Goal: Task Accomplishment & Management: Complete application form

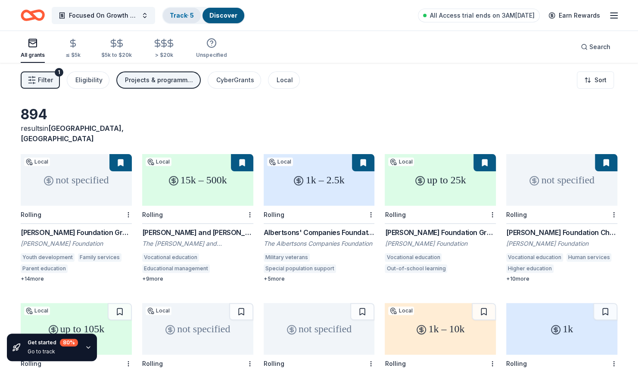
click at [176, 17] on link "Track · 5" at bounding box center [182, 15] width 24 height 7
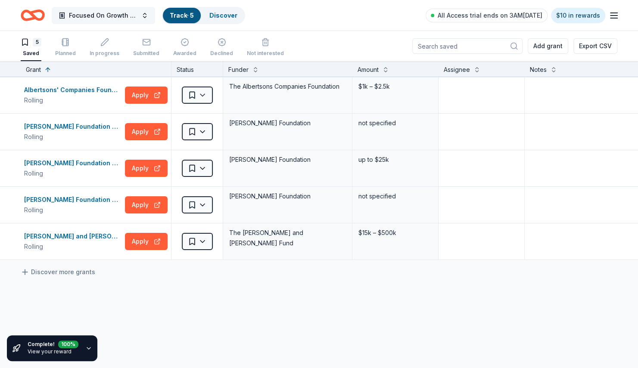
click at [114, 14] on span "Focused On Growth Academy" at bounding box center [103, 15] width 69 height 10
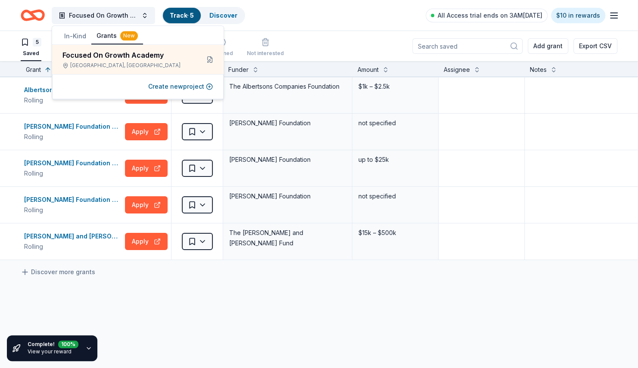
click at [72, 37] on button "In-Kind" at bounding box center [75, 36] width 32 height 16
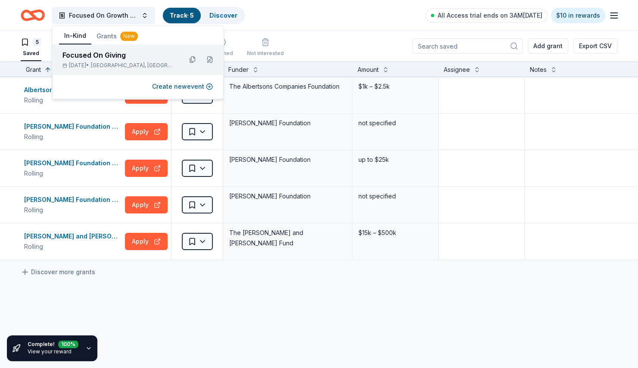
click at [118, 54] on div "Focused On Giving" at bounding box center [118, 55] width 113 height 10
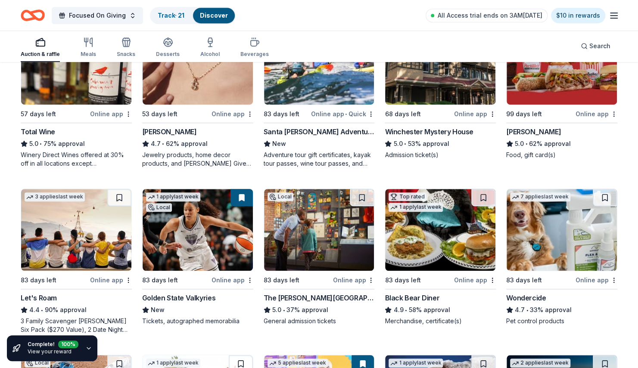
scroll to position [306, 0]
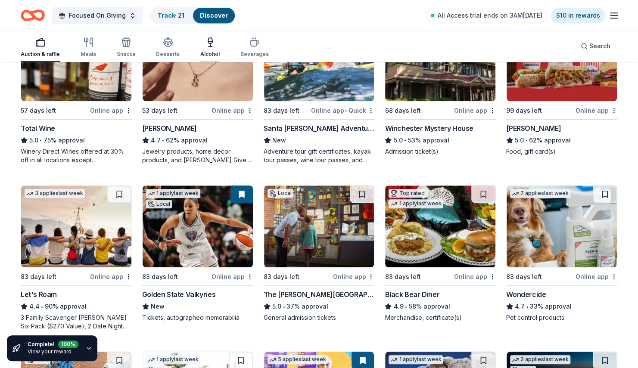
click at [212, 49] on div "Alcohol" at bounding box center [209, 47] width 19 height 21
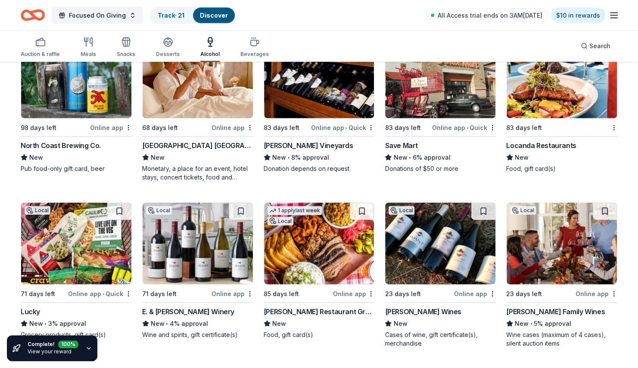
scroll to position [1117, 0]
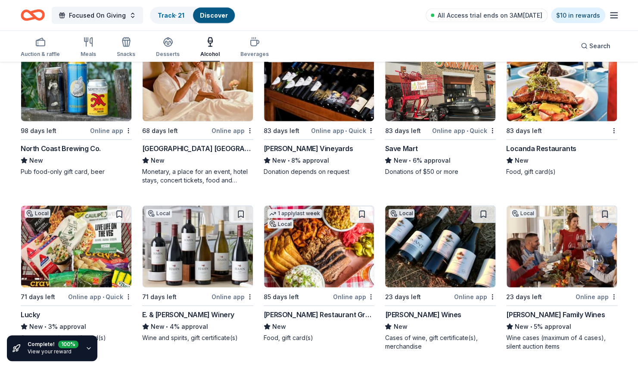
click at [293, 261] on img at bounding box center [319, 247] width 110 height 82
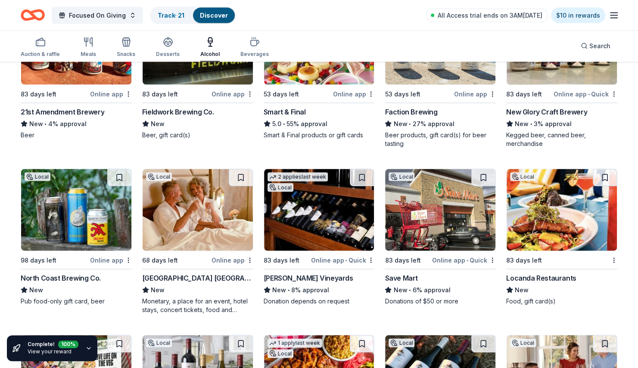
scroll to position [974, 0]
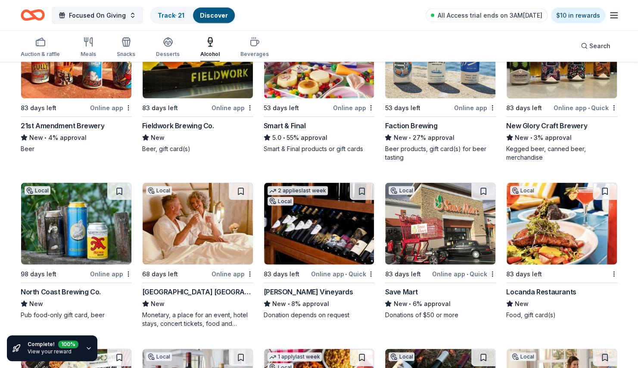
click at [179, 230] on img at bounding box center [198, 224] width 110 height 82
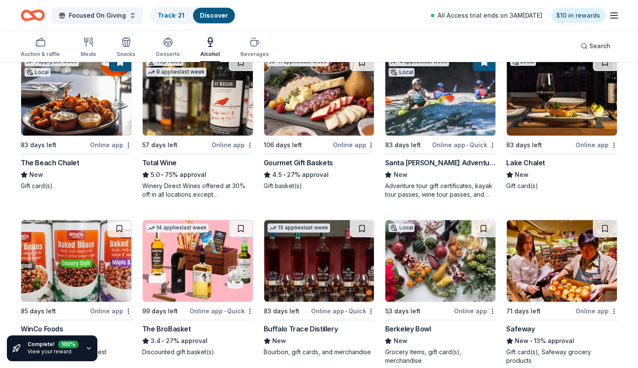
scroll to position [114, 0]
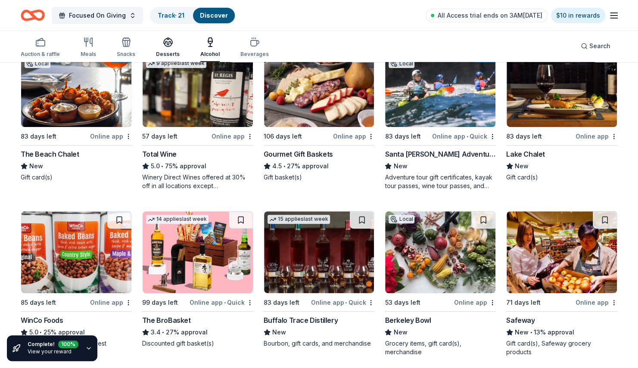
click at [168, 47] on div "Desserts" at bounding box center [168, 47] width 24 height 21
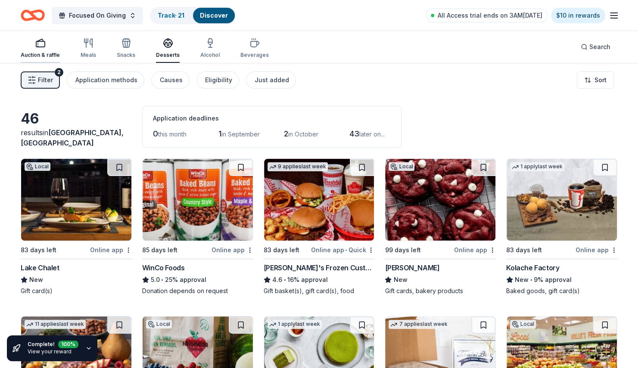
click at [42, 47] on icon "button" at bounding box center [40, 43] width 10 height 10
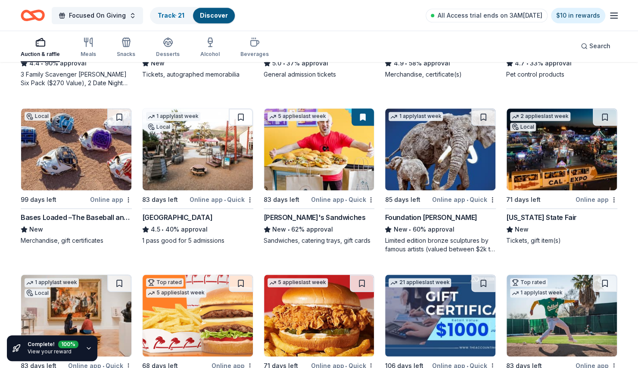
scroll to position [550, 0]
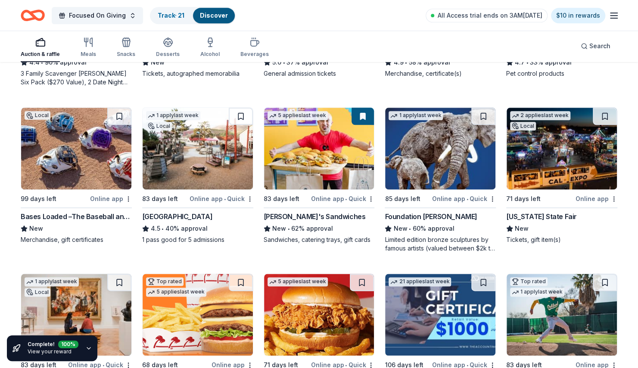
click at [316, 141] on img at bounding box center [319, 149] width 110 height 82
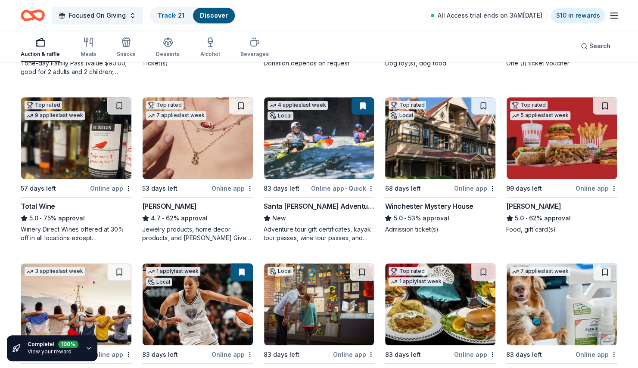
scroll to position [0, 0]
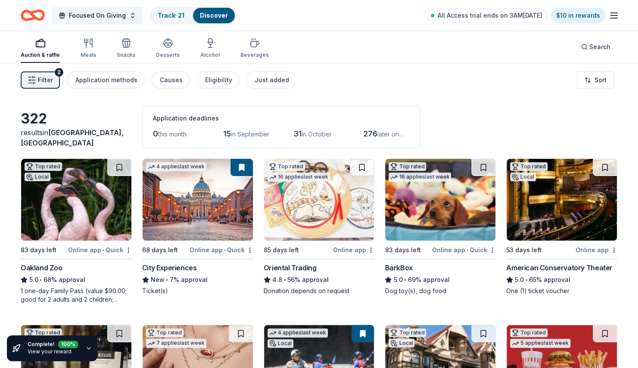
click at [75, 216] on img at bounding box center [76, 200] width 110 height 82
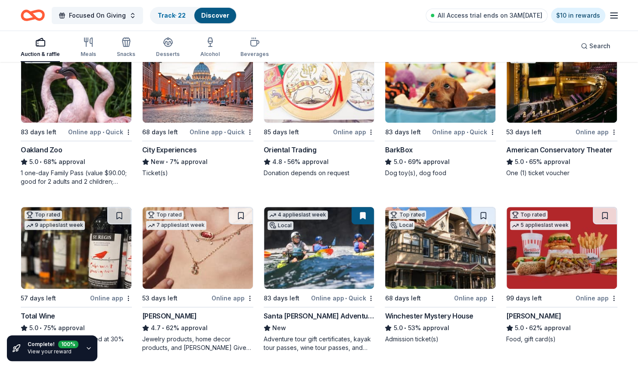
scroll to position [113, 0]
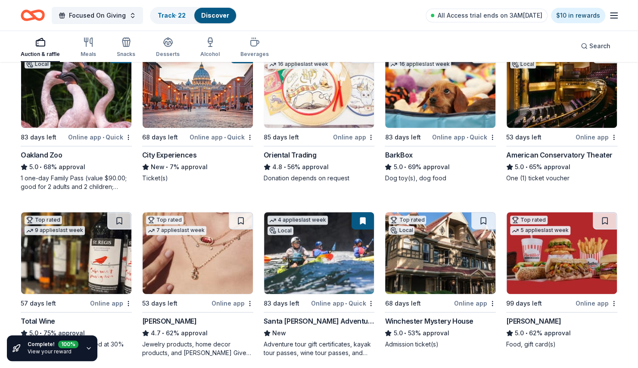
click at [212, 103] on img at bounding box center [198, 87] width 110 height 82
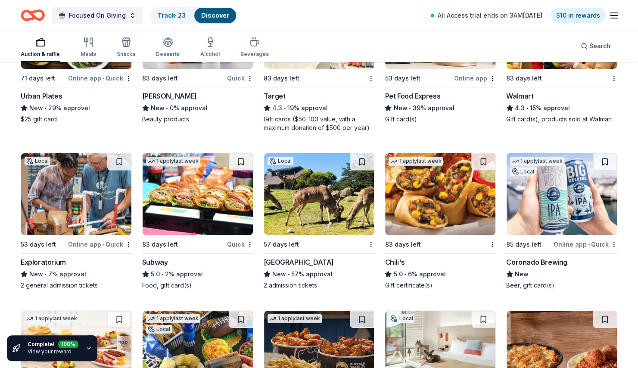
scroll to position [5746, 0]
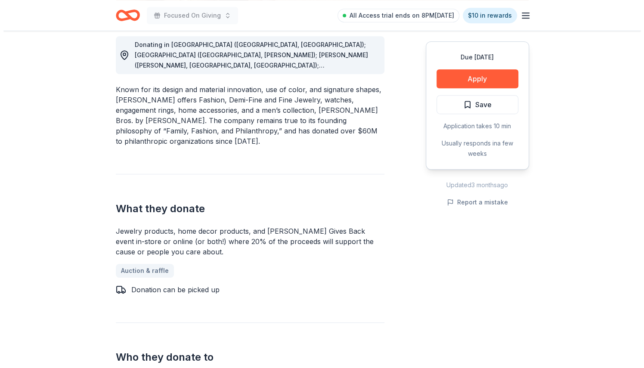
scroll to position [147, 0]
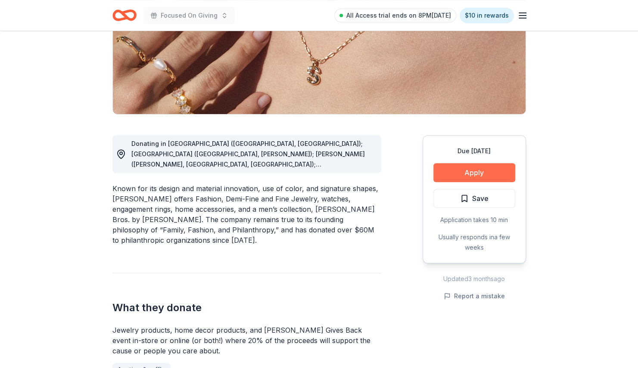
click at [472, 167] on button "Apply" at bounding box center [474, 172] width 82 height 19
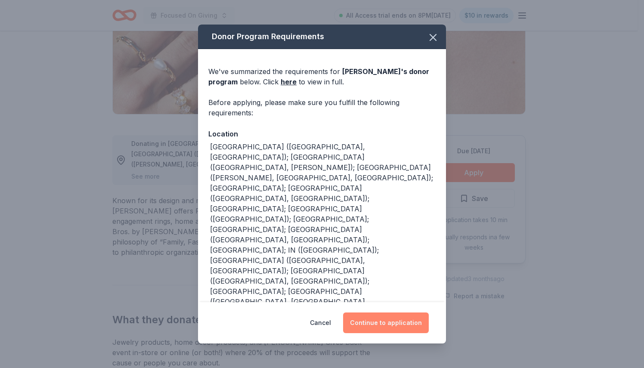
click at [387, 322] on button "Continue to application" at bounding box center [386, 323] width 86 height 21
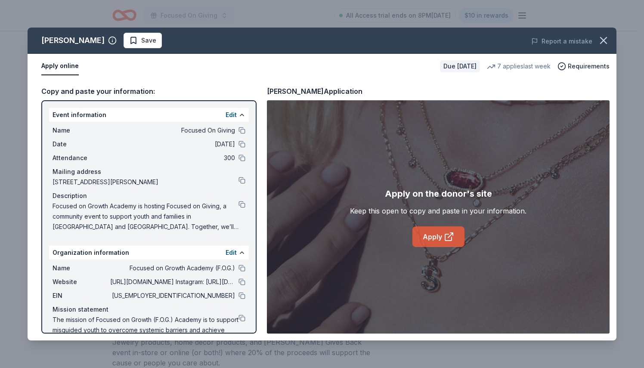
click at [462, 242] on link "Apply" at bounding box center [439, 237] width 52 height 21
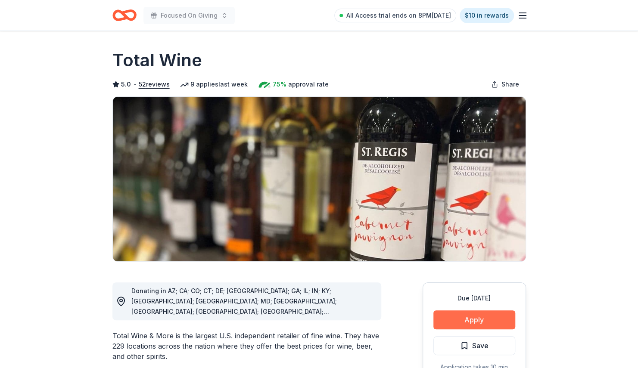
click at [500, 321] on button "Apply" at bounding box center [474, 320] width 82 height 19
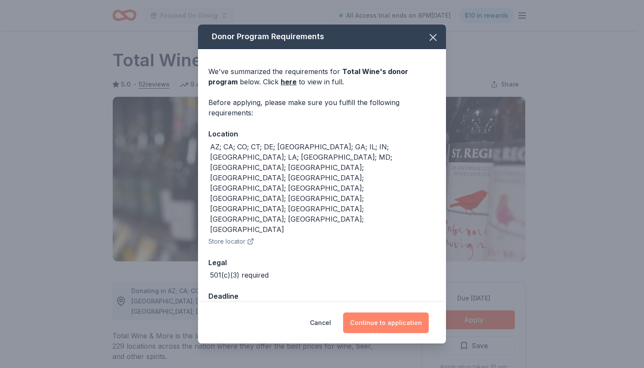
click at [401, 313] on button "Continue to application" at bounding box center [386, 323] width 86 height 21
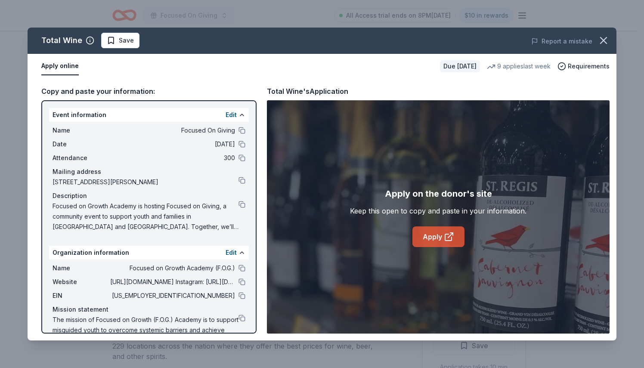
click at [445, 238] on icon at bounding box center [449, 237] width 10 height 10
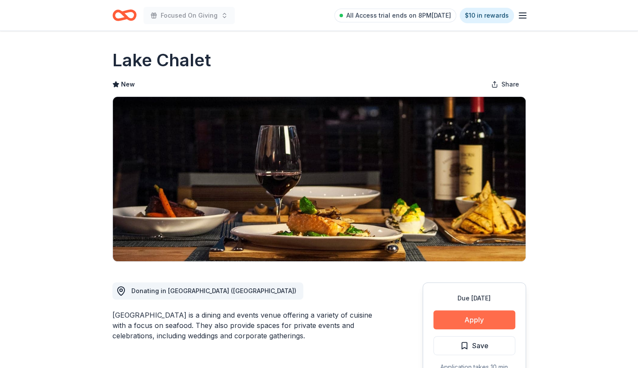
click at [474, 323] on button "Apply" at bounding box center [474, 320] width 82 height 19
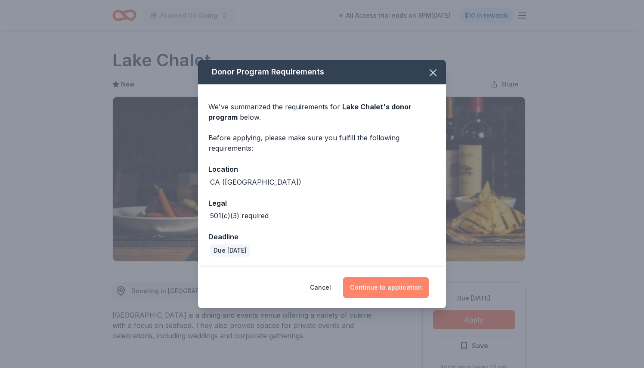
click at [398, 291] on button "Continue to application" at bounding box center [386, 287] width 86 height 21
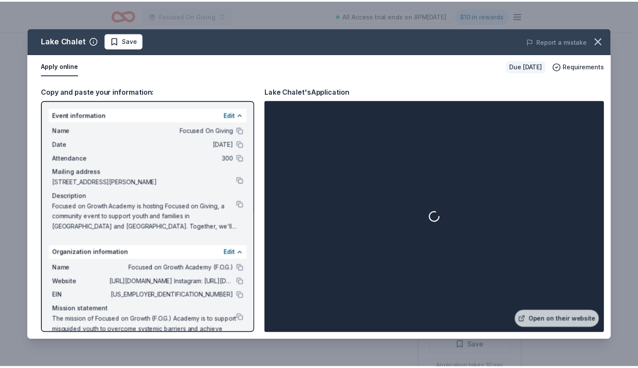
scroll to position [23, 0]
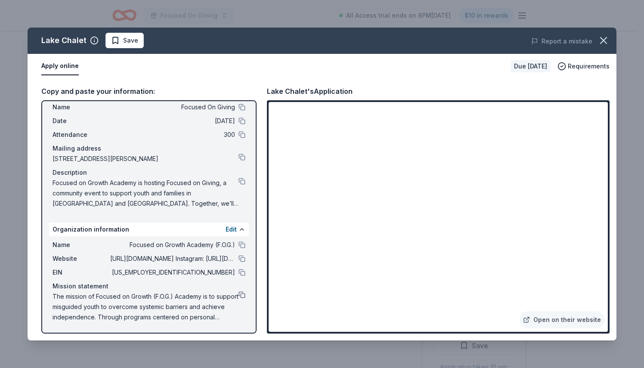
click at [239, 296] on button at bounding box center [242, 295] width 7 height 7
click at [602, 44] on icon "button" at bounding box center [604, 40] width 12 height 12
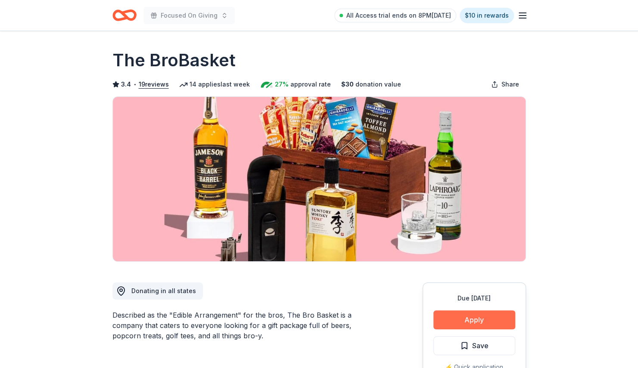
click at [475, 324] on button "Apply" at bounding box center [474, 320] width 82 height 19
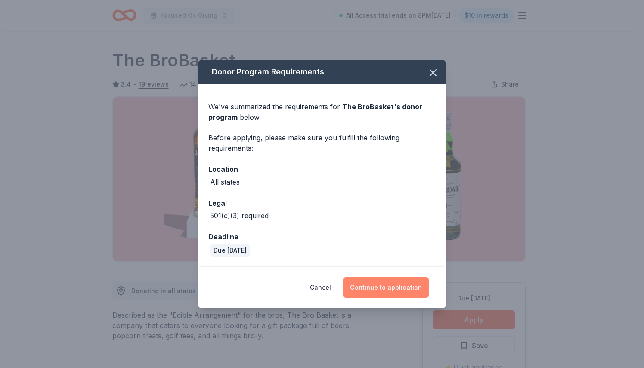
click at [399, 285] on button "Continue to application" at bounding box center [386, 287] width 86 height 21
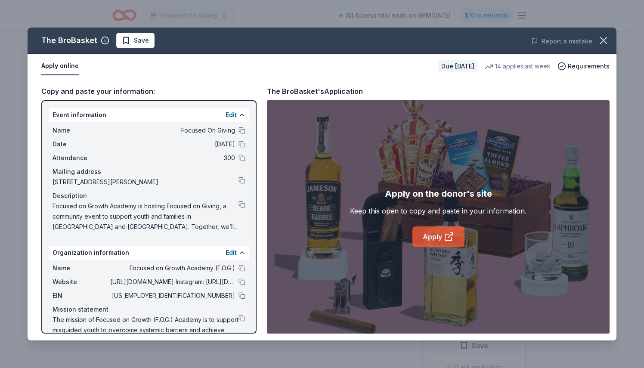
click at [455, 233] on link "Apply" at bounding box center [439, 237] width 52 height 21
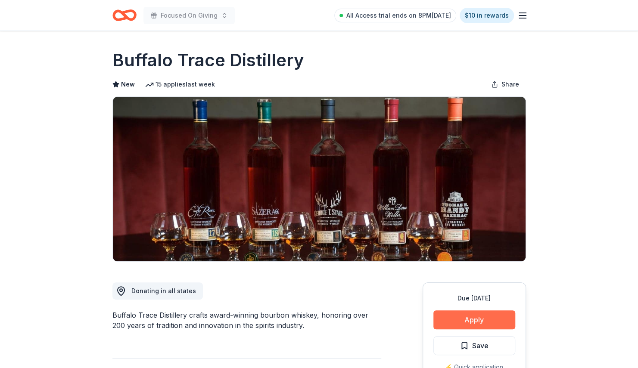
click at [487, 323] on button "Apply" at bounding box center [474, 320] width 82 height 19
drag, startPoint x: 487, startPoint y: 323, endPoint x: 473, endPoint y: 318, distance: 15.4
click at [473, 318] on button "Apply" at bounding box center [474, 320] width 82 height 19
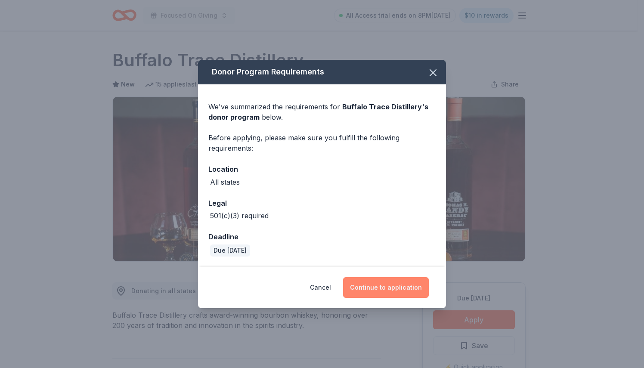
click at [382, 283] on button "Continue to application" at bounding box center [386, 287] width 86 height 21
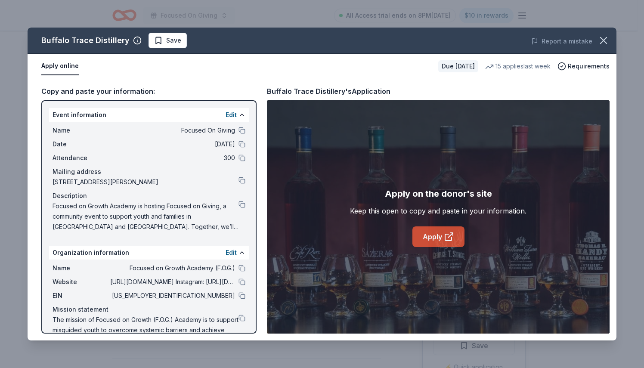
click at [427, 238] on link "Apply" at bounding box center [439, 237] width 52 height 21
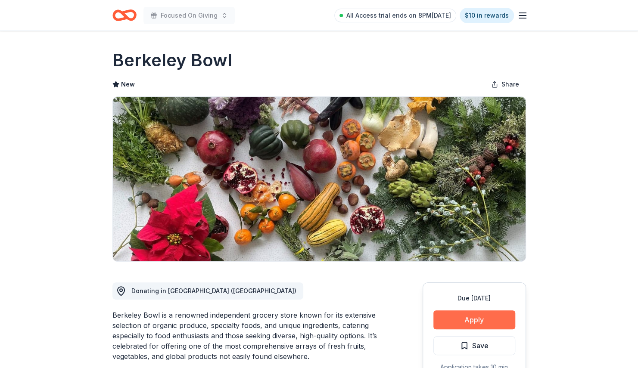
click at [499, 318] on button "Apply" at bounding box center [474, 320] width 82 height 19
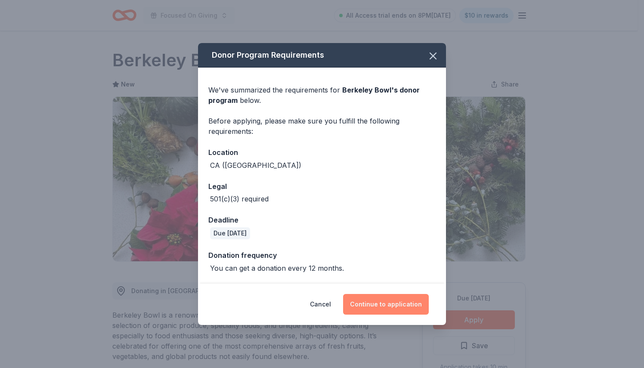
click at [398, 310] on button "Continue to application" at bounding box center [386, 304] width 86 height 21
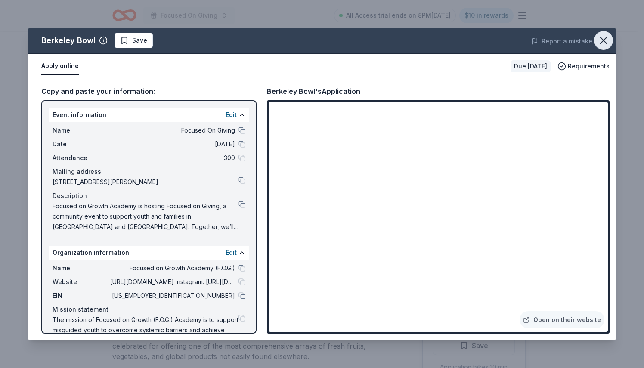
click at [602, 41] on icon "button" at bounding box center [604, 40] width 12 height 12
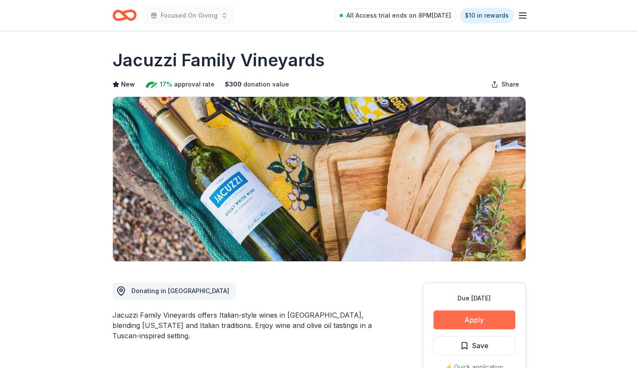
click at [474, 320] on button "Apply" at bounding box center [474, 320] width 82 height 19
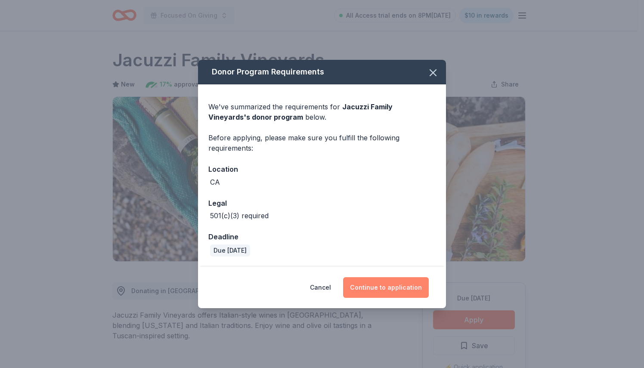
click at [374, 277] on button "Continue to application" at bounding box center [386, 287] width 86 height 21
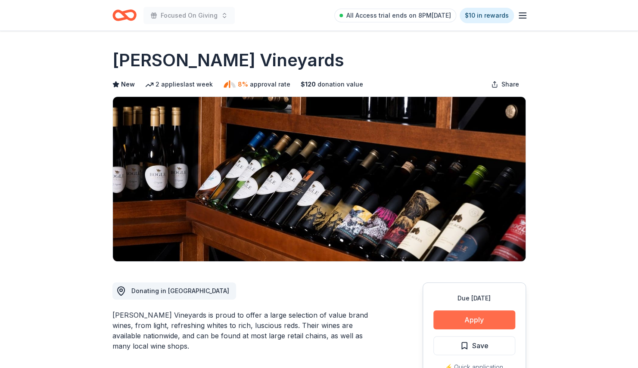
click at [467, 318] on button "Apply" at bounding box center [474, 320] width 82 height 19
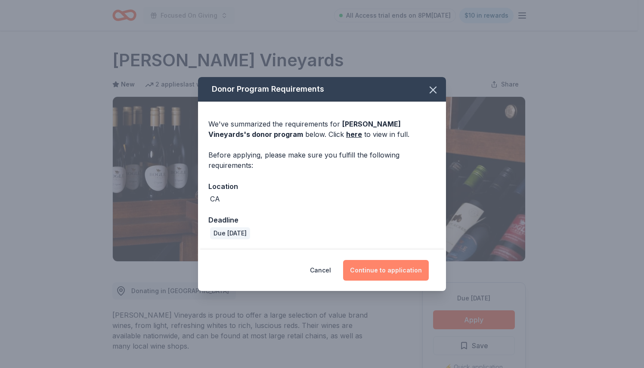
click at [366, 270] on button "Continue to application" at bounding box center [386, 270] width 86 height 21
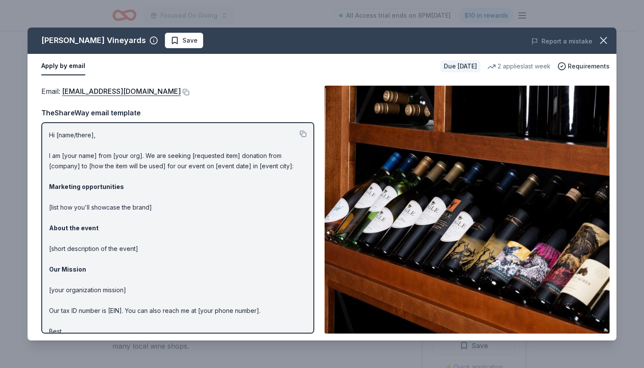
scroll to position [21, 0]
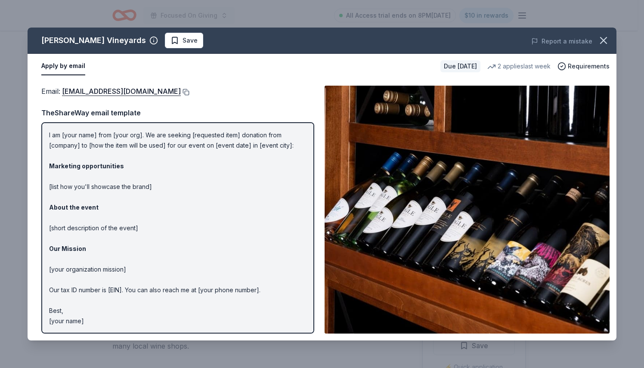
click at [181, 91] on button at bounding box center [185, 92] width 9 height 7
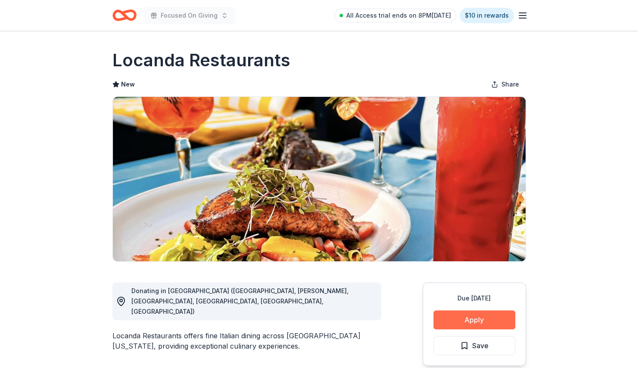
click at [481, 317] on button "Apply" at bounding box center [474, 320] width 82 height 19
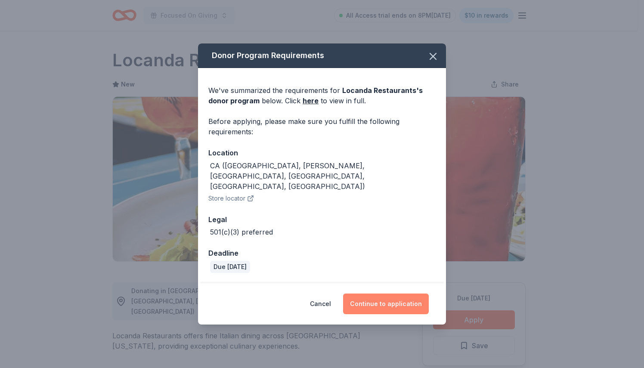
click at [411, 299] on button "Continue to application" at bounding box center [386, 304] width 86 height 21
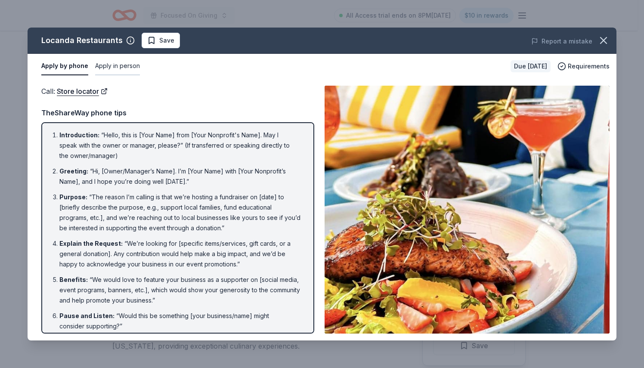
click at [118, 62] on button "Apply in person" at bounding box center [117, 66] width 45 height 18
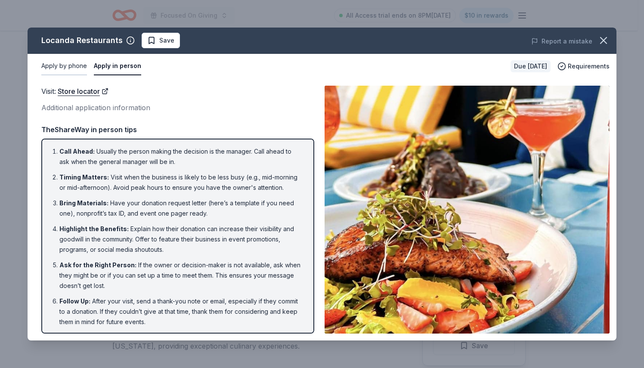
click at [70, 63] on button "Apply by phone" at bounding box center [64, 66] width 46 height 18
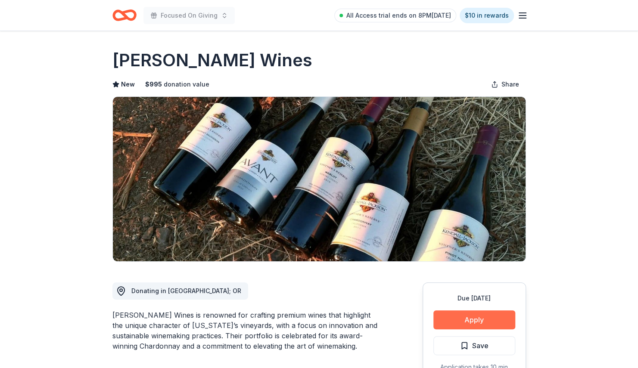
click at [465, 323] on button "Apply" at bounding box center [474, 320] width 82 height 19
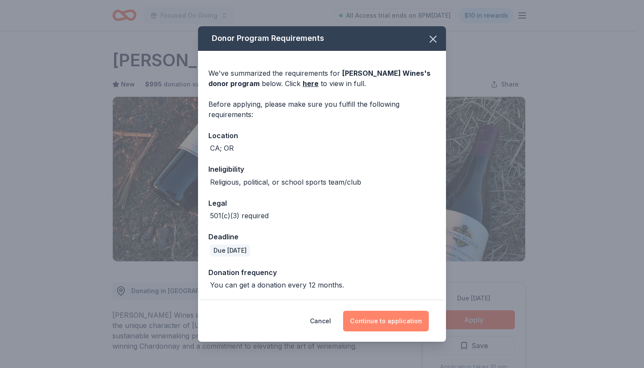
click at [401, 318] on button "Continue to application" at bounding box center [386, 321] width 86 height 21
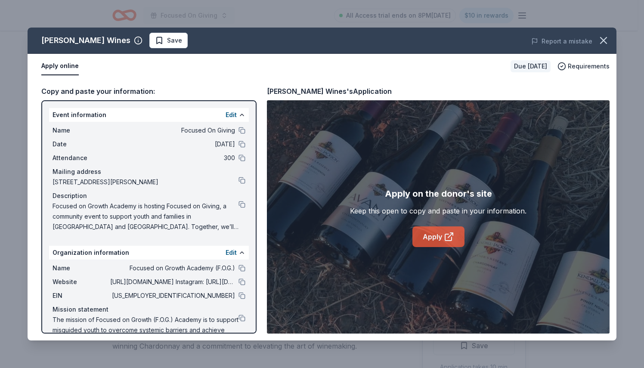
click at [448, 233] on icon at bounding box center [449, 237] width 10 height 10
drag, startPoint x: 130, startPoint y: 41, endPoint x: 56, endPoint y: 40, distance: 73.7
click at [56, 40] on div "Kendall-Jackson Wines" at bounding box center [91, 41] width 101 height 14
click at [606, 39] on icon "button" at bounding box center [604, 40] width 6 height 6
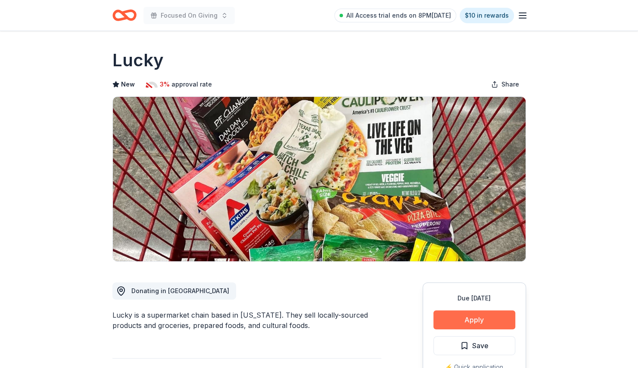
click at [476, 327] on button "Apply" at bounding box center [474, 320] width 82 height 19
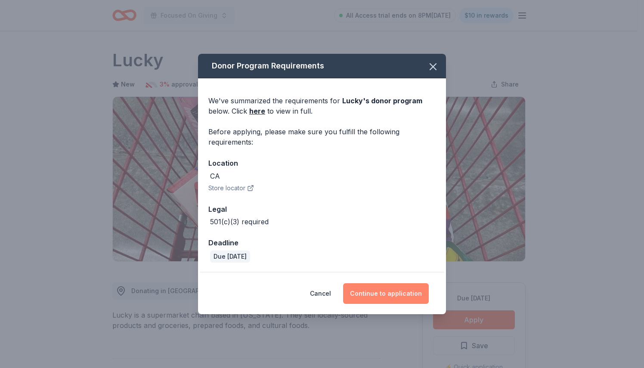
click at [409, 291] on button "Continue to application" at bounding box center [386, 293] width 86 height 21
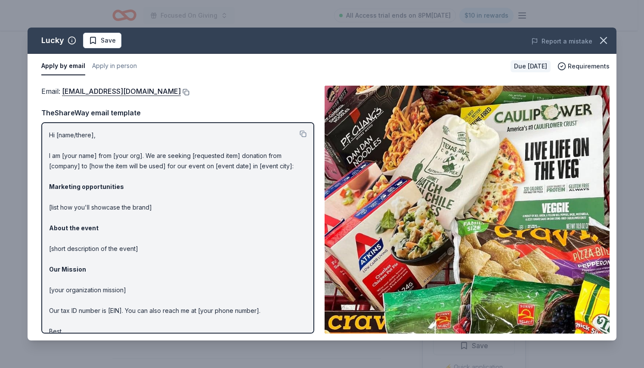
click at [181, 90] on button at bounding box center [185, 92] width 9 height 7
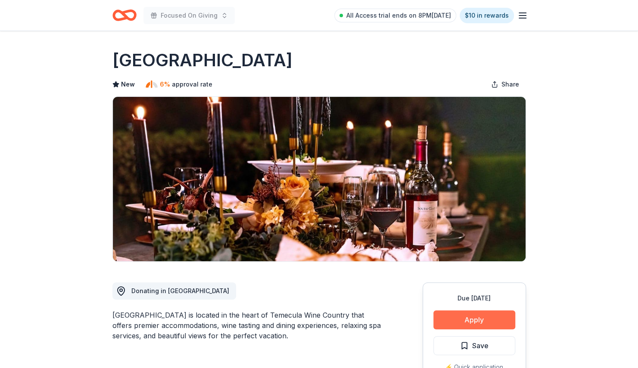
click at [473, 312] on button "Apply" at bounding box center [474, 320] width 82 height 19
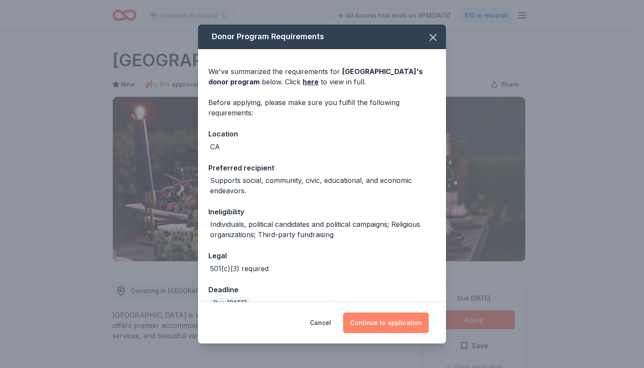
click at [402, 327] on button "Continue to application" at bounding box center [386, 323] width 86 height 21
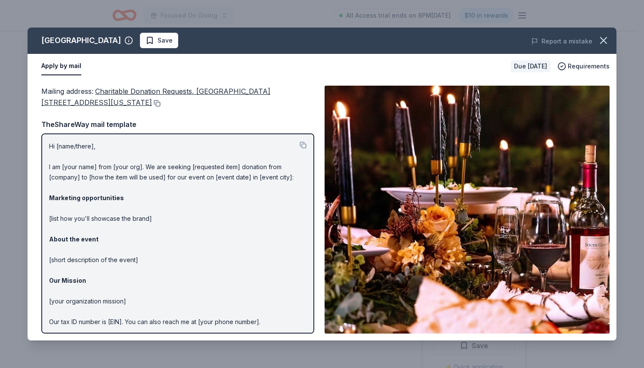
click at [161, 104] on button at bounding box center [156, 103] width 9 height 7
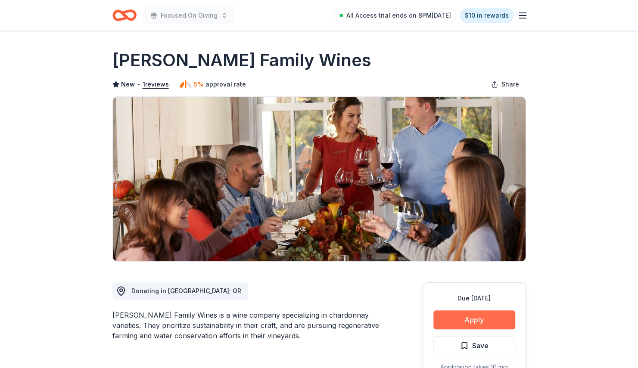
click at [479, 320] on button "Apply" at bounding box center [474, 320] width 82 height 19
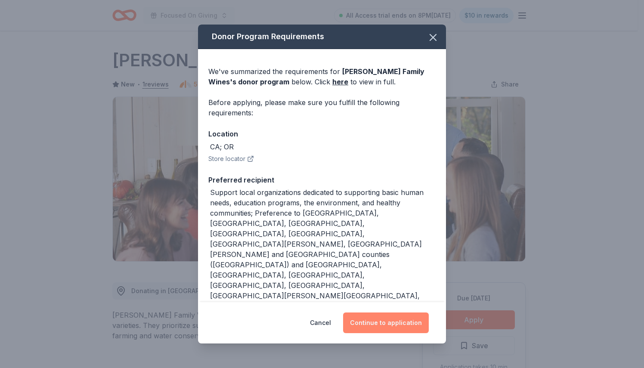
click at [395, 321] on button "Continue to application" at bounding box center [386, 323] width 86 height 21
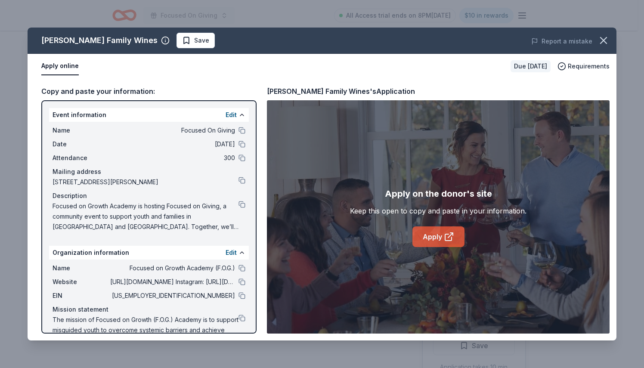
click at [446, 232] on icon at bounding box center [449, 237] width 10 height 10
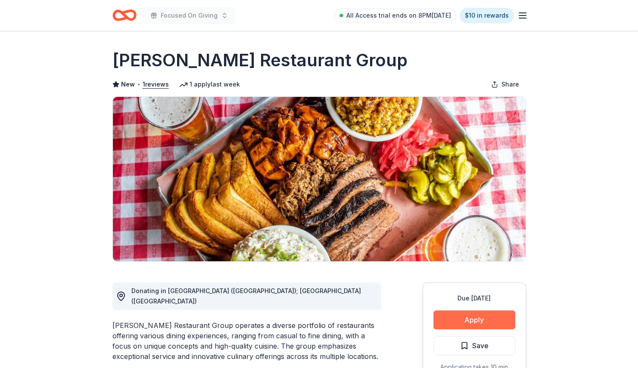
click at [487, 322] on button "Apply" at bounding box center [474, 320] width 82 height 19
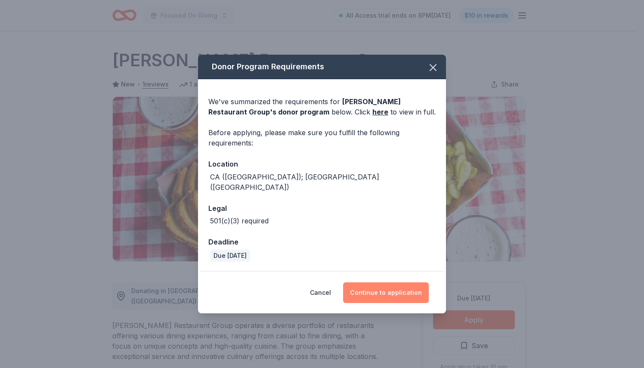
click at [386, 288] on button "Continue to application" at bounding box center [386, 293] width 86 height 21
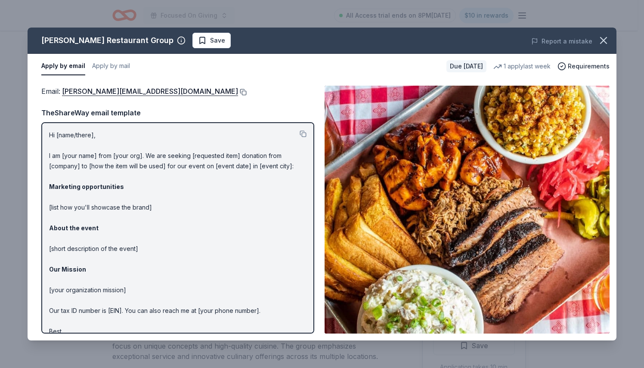
click at [238, 90] on button at bounding box center [242, 92] width 9 height 7
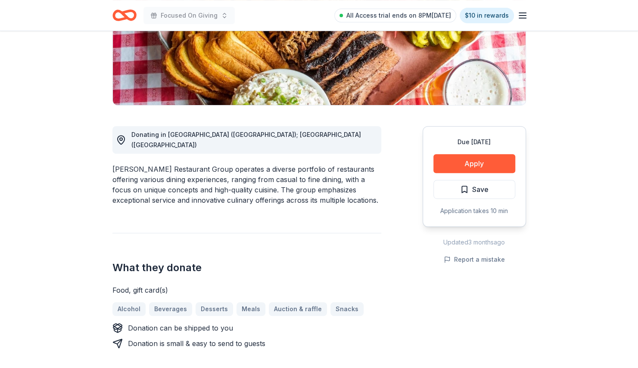
scroll to position [152, 0]
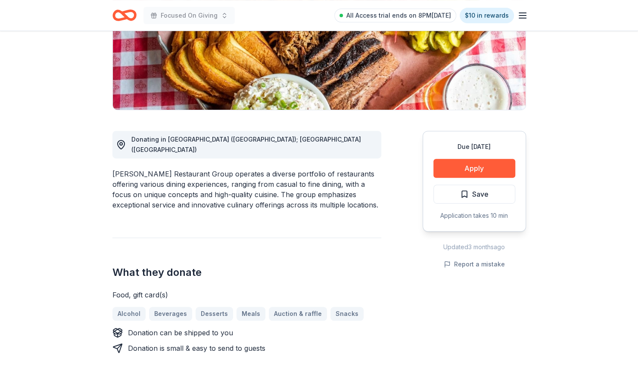
drag, startPoint x: 306, startPoint y: 196, endPoint x: 158, endPoint y: 177, distance: 149.4
click at [158, 177] on div "[PERSON_NAME] Restaurant Group operates a diverse portfolio of restaurants offe…" at bounding box center [246, 189] width 269 height 41
drag, startPoint x: 115, startPoint y: 163, endPoint x: 246, endPoint y: 179, distance: 131.1
click at [246, 179] on div "[PERSON_NAME] Restaurant Group operates a diverse portfolio of restaurants offe…" at bounding box center [246, 189] width 269 height 41
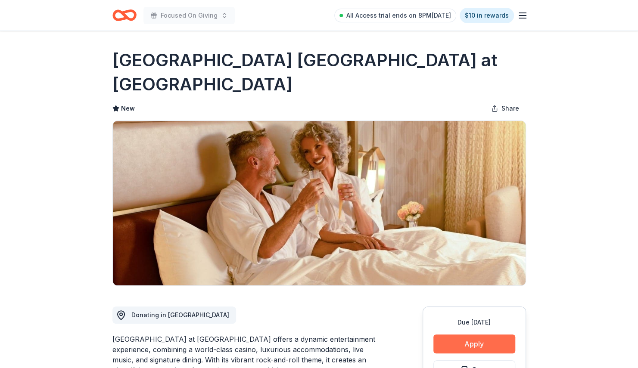
click at [468, 343] on button "Apply" at bounding box center [474, 344] width 82 height 19
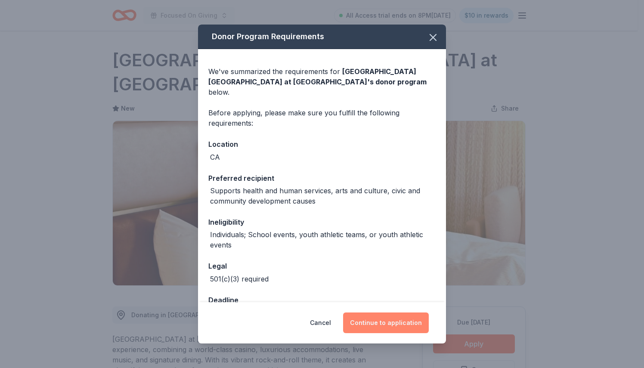
click at [374, 317] on button "Continue to application" at bounding box center [386, 323] width 86 height 21
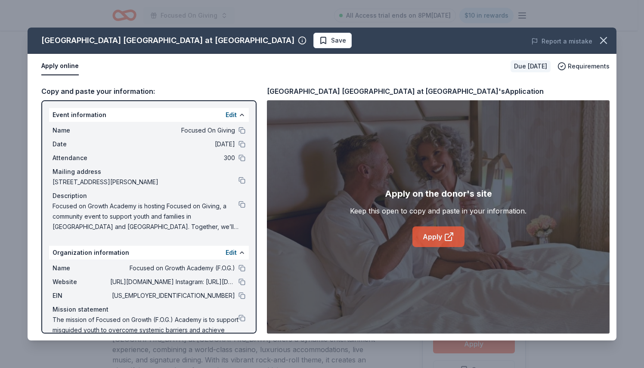
click at [423, 231] on link "Apply" at bounding box center [439, 237] width 52 height 21
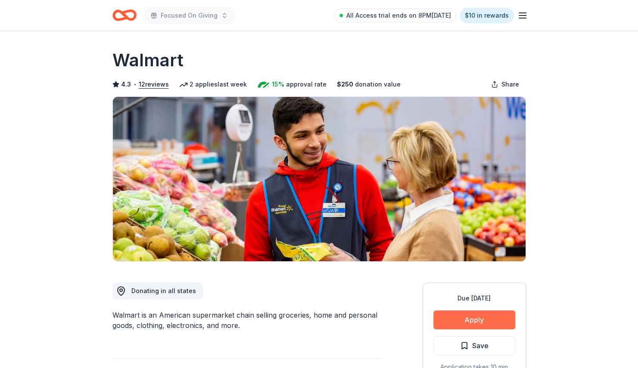
click at [462, 315] on button "Apply" at bounding box center [474, 320] width 82 height 19
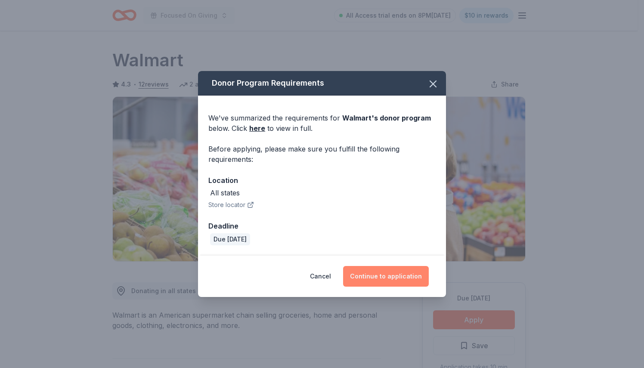
click at [373, 273] on button "Continue to application" at bounding box center [386, 276] width 86 height 21
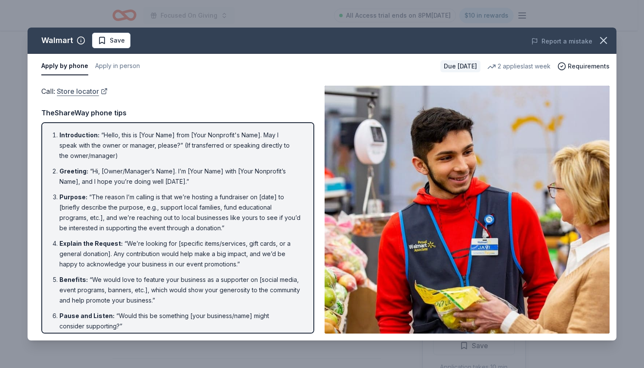
click at [95, 91] on link "Store locator" at bounding box center [82, 91] width 51 height 11
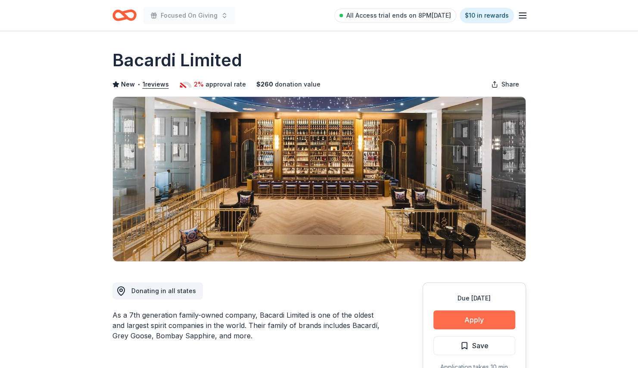
click at [467, 312] on button "Apply" at bounding box center [474, 320] width 82 height 19
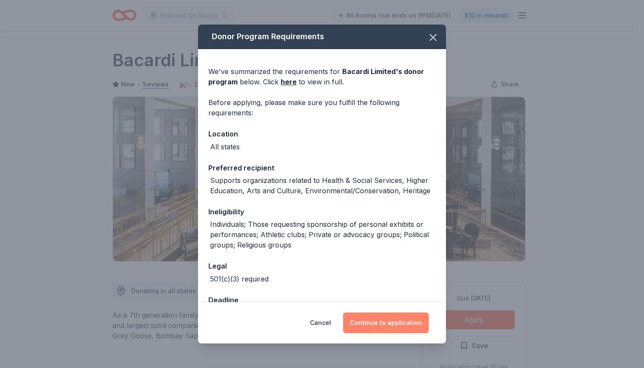
click at [375, 322] on button "Continue to application" at bounding box center [386, 323] width 86 height 21
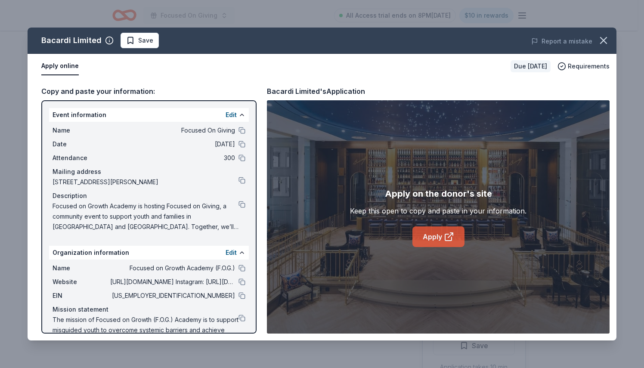
click at [433, 240] on link "Apply" at bounding box center [439, 237] width 52 height 21
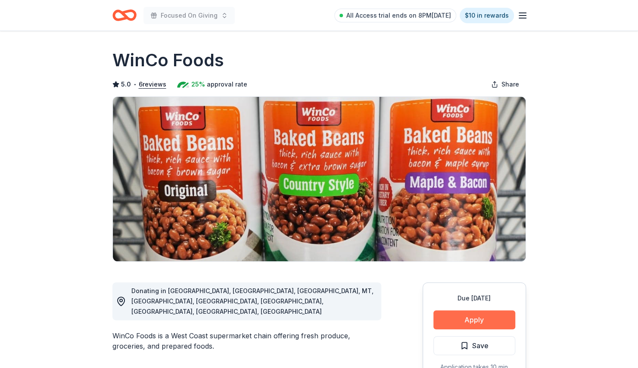
click at [469, 317] on button "Apply" at bounding box center [474, 320] width 82 height 19
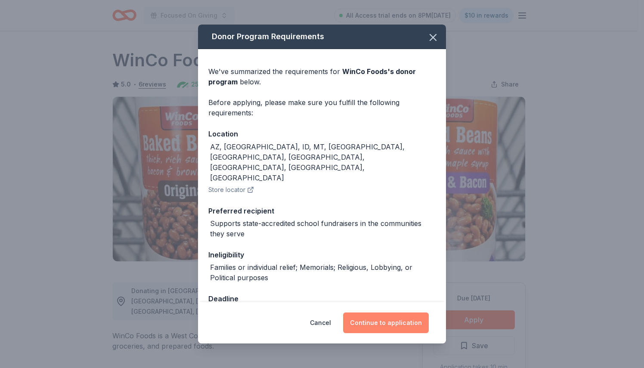
click at [408, 328] on button "Continue to application" at bounding box center [386, 323] width 86 height 21
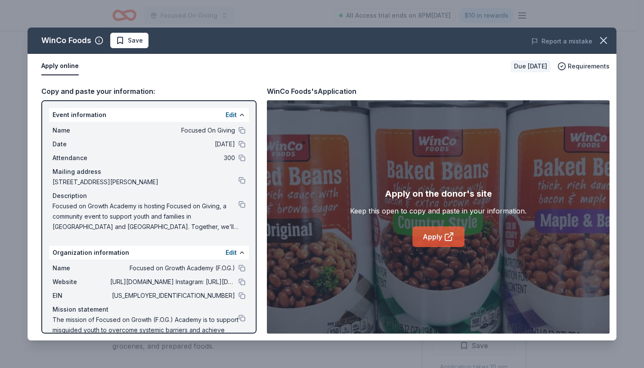
click at [440, 240] on link "Apply" at bounding box center [439, 237] width 52 height 21
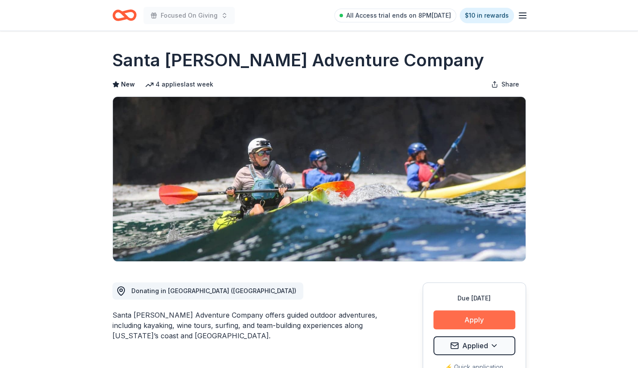
click at [491, 317] on button "Apply" at bounding box center [474, 320] width 82 height 19
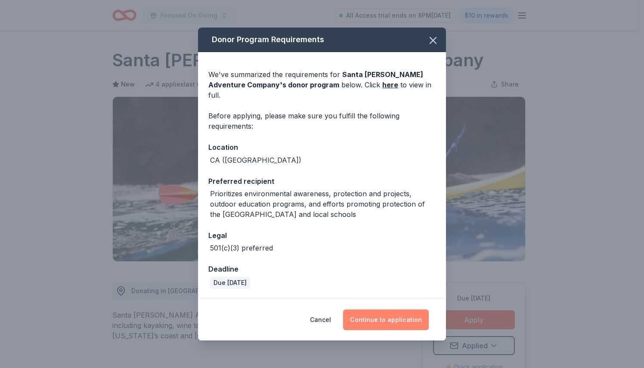
click at [403, 314] on button "Continue to application" at bounding box center [386, 320] width 86 height 21
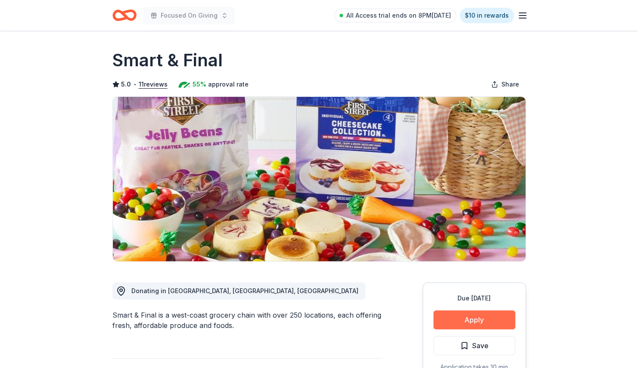
click at [468, 315] on button "Apply" at bounding box center [474, 320] width 82 height 19
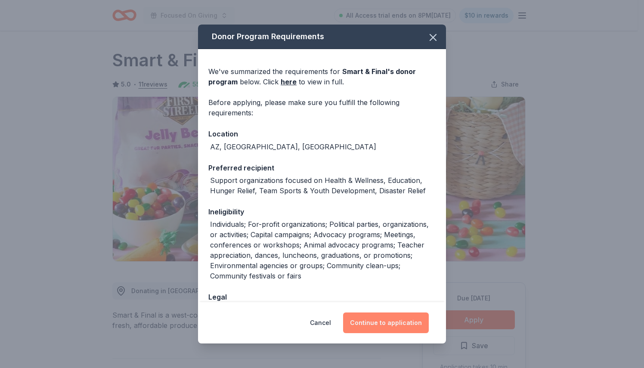
click at [398, 318] on button "Continue to application" at bounding box center [386, 323] width 86 height 21
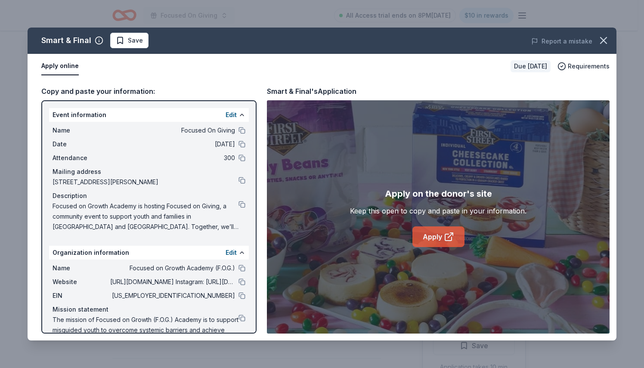
click at [428, 242] on link "Apply" at bounding box center [439, 237] width 52 height 21
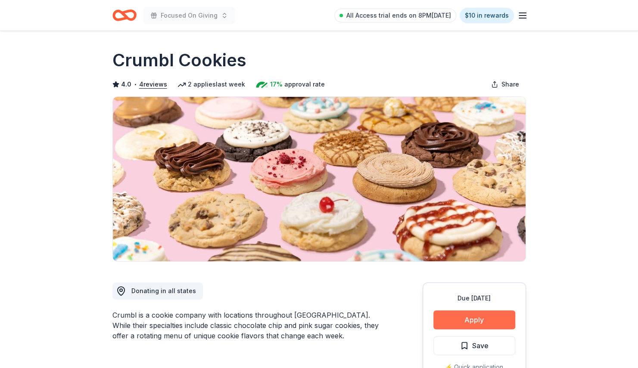
click at [472, 320] on button "Apply" at bounding box center [474, 320] width 82 height 19
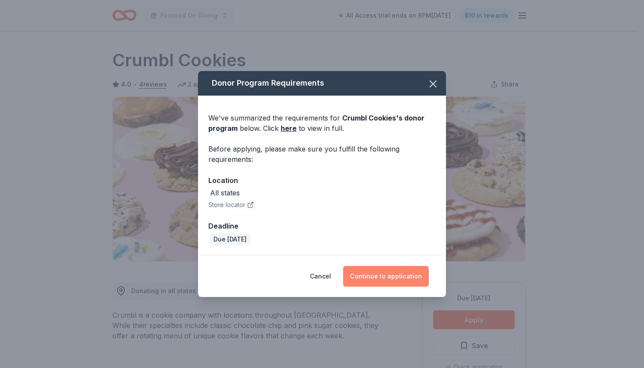
click at [393, 280] on button "Continue to application" at bounding box center [386, 276] width 86 height 21
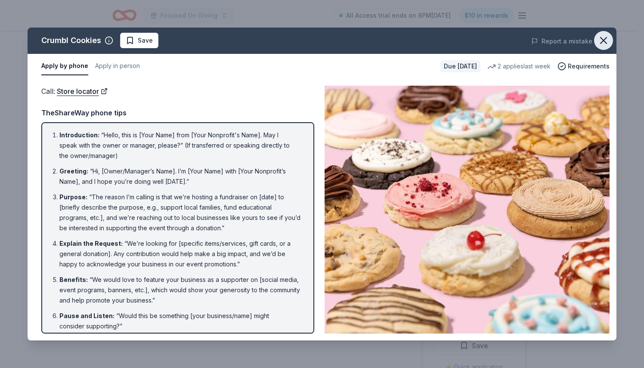
click at [605, 43] on icon "button" at bounding box center [604, 40] width 12 height 12
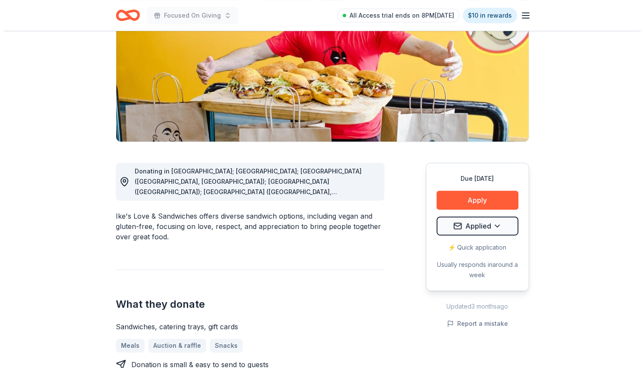
scroll to position [135, 0]
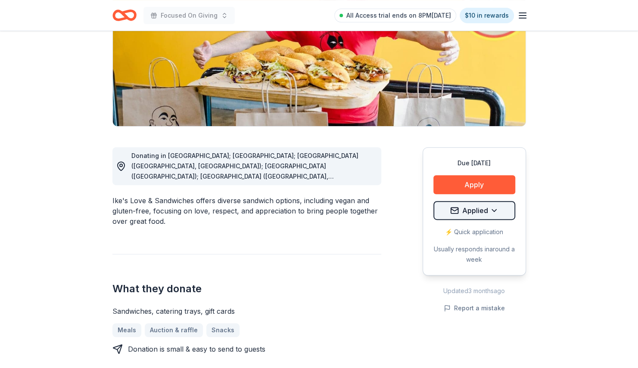
click at [485, 211] on html "Focused On Giving All Access trial ends on 8PM[DATE] $10 in rewards Due [DATE] …" at bounding box center [319, 49] width 638 height 368
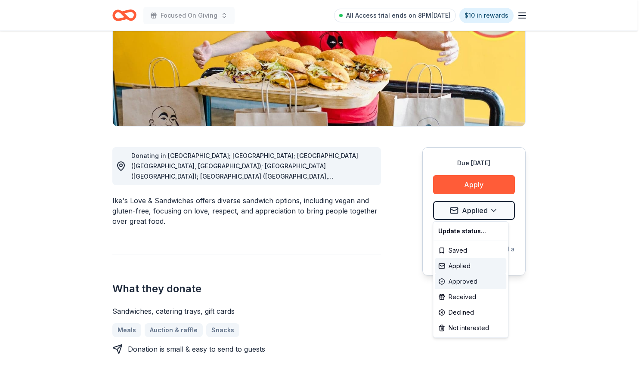
click at [469, 281] on div "Approved" at bounding box center [471, 282] width 72 height 16
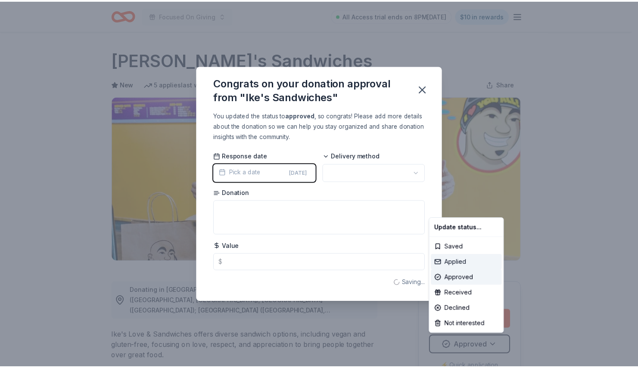
scroll to position [0, 0]
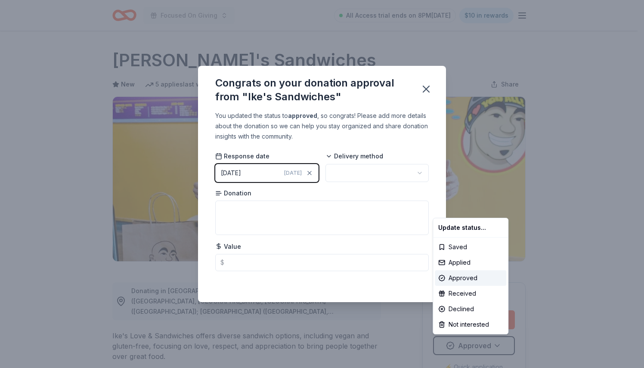
click at [423, 173] on html "Focused On Giving All Access trial ends on 8PM, 8/30 $10 in rewards Due in 83 d…" at bounding box center [322, 184] width 644 height 368
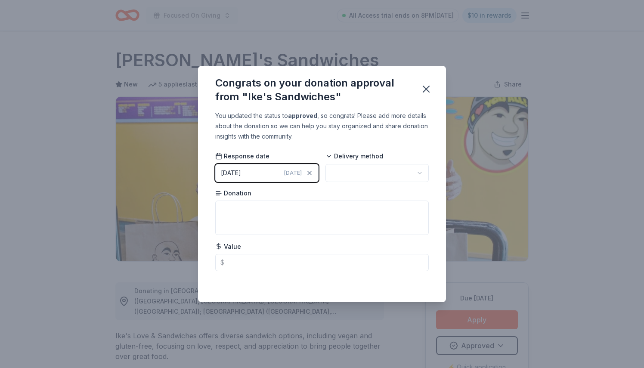
click at [416, 172] on html "Focused On Giving All Access trial ends on 8PM, 8/30 $10 in rewards Due in 83 d…" at bounding box center [322, 184] width 644 height 368
click at [340, 212] on textarea at bounding box center [322, 218] width 214 height 34
click at [431, 92] on icon "button" at bounding box center [426, 89] width 12 height 12
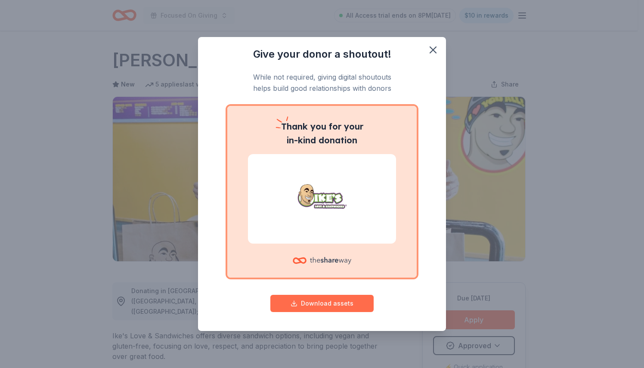
click at [305, 302] on button "Download assets" at bounding box center [322, 303] width 103 height 17
click at [620, 40] on div "Give your donor a shoutout! While not required, giving digital shoutouts helps …" at bounding box center [322, 184] width 644 height 368
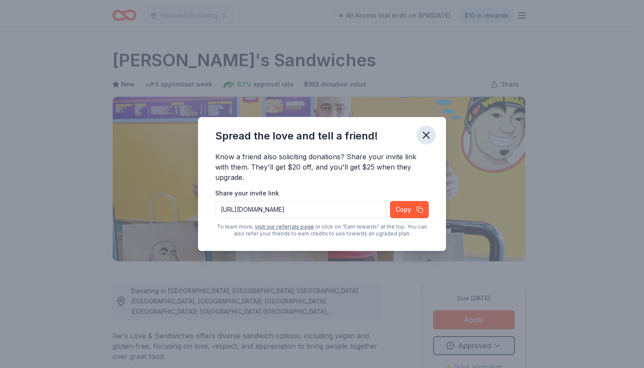
click at [423, 134] on icon "button" at bounding box center [426, 135] width 12 height 12
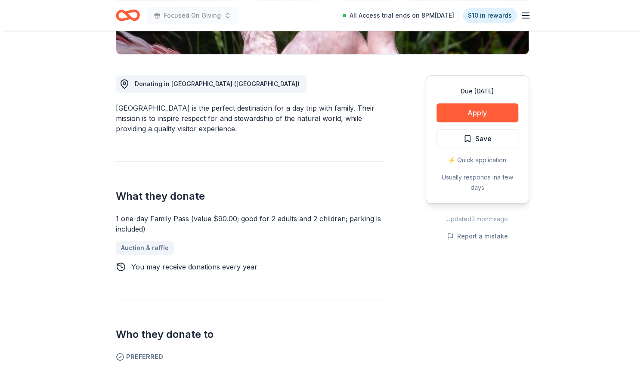
scroll to position [217, 0]
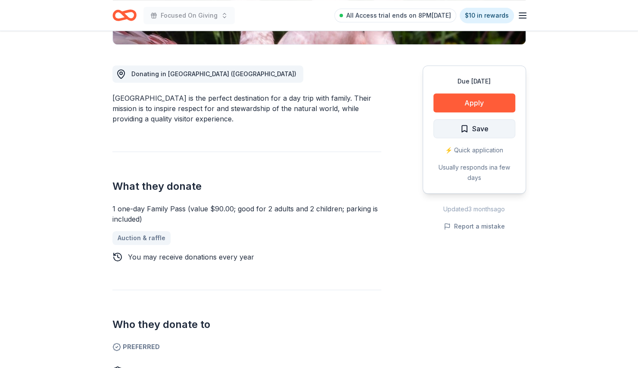
click at [504, 130] on button "Save" at bounding box center [474, 128] width 82 height 19
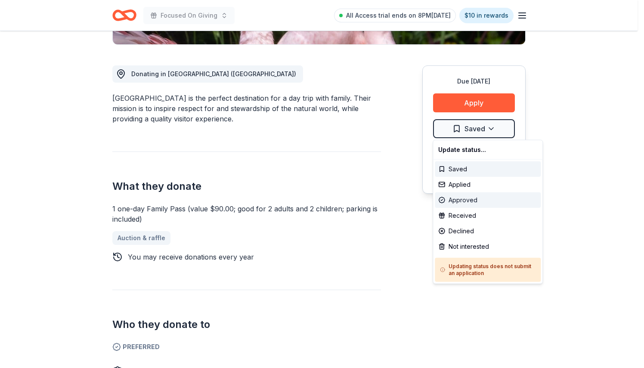
click at [478, 200] on div "Approved" at bounding box center [488, 201] width 106 height 16
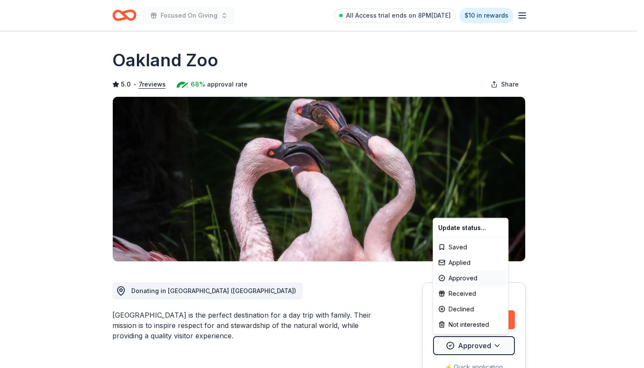
scroll to position [0, 0]
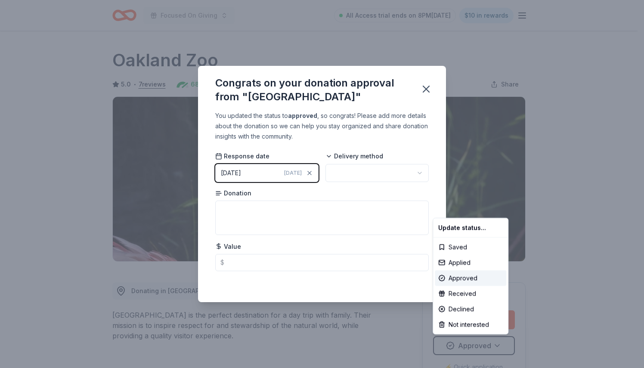
click at [256, 168] on html "Focused On Giving All Access trial ends on 8PM, 8/30 $10 in rewards Due in 83 d…" at bounding box center [322, 184] width 644 height 368
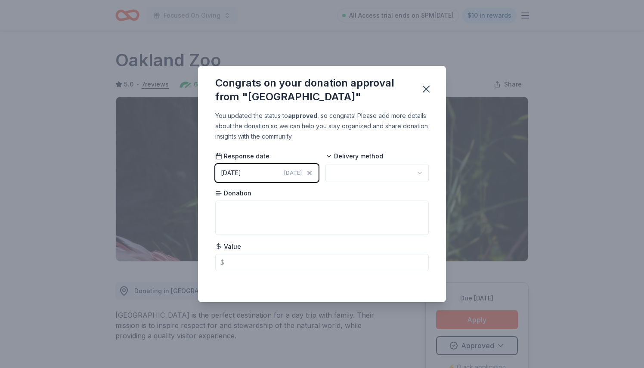
click at [296, 172] on span "[DATE]" at bounding box center [293, 173] width 18 height 7
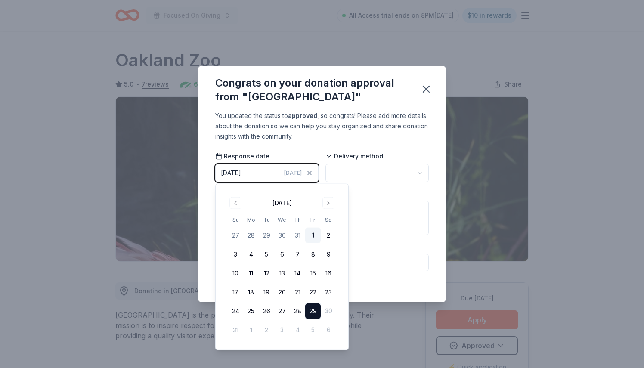
click at [314, 231] on button "1" at bounding box center [313, 236] width 16 height 16
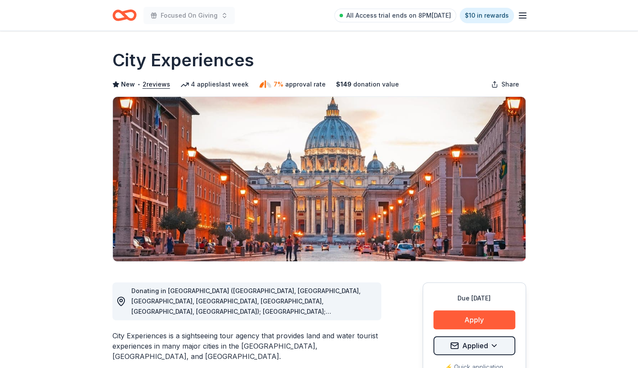
click at [494, 339] on html "Focused On Giving All Access trial ends on 8PM[DATE] $10 in rewards Due [DATE] …" at bounding box center [319, 184] width 638 height 368
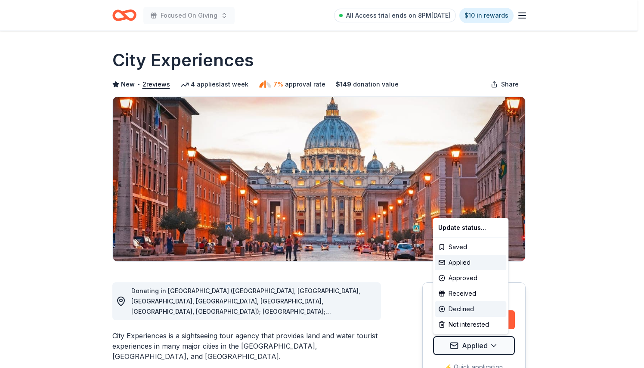
click at [474, 312] on div "Declined" at bounding box center [471, 310] width 72 height 16
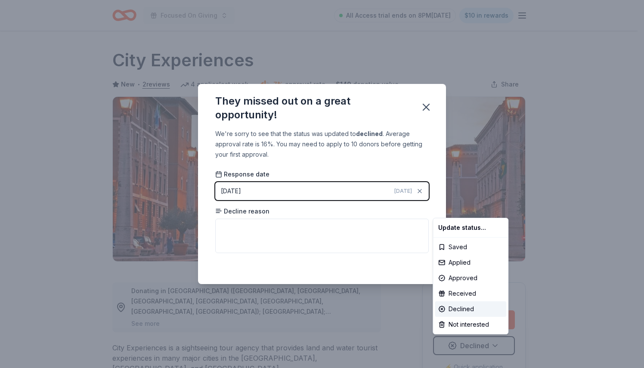
click at [395, 190] on html "Focused On Giving All Access trial ends on 8PM[DATE] $10 in rewards Due [DATE] …" at bounding box center [322, 184] width 644 height 368
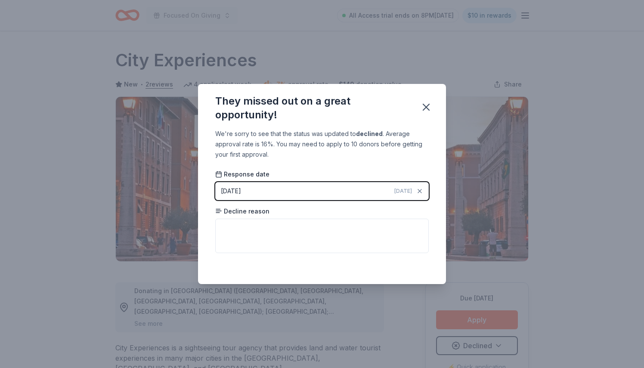
click at [344, 188] on button "08/29/2025 Today" at bounding box center [322, 191] width 214 height 18
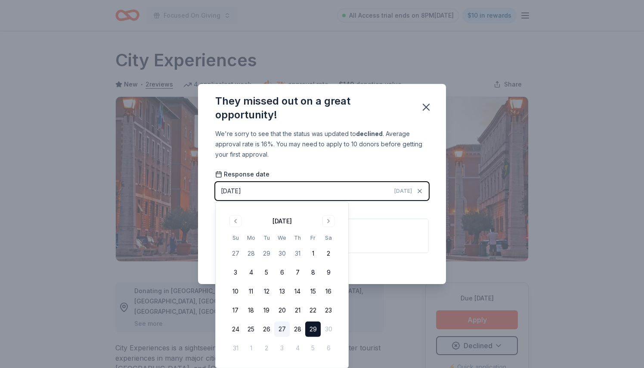
click at [279, 327] on button "27" at bounding box center [282, 330] width 16 height 16
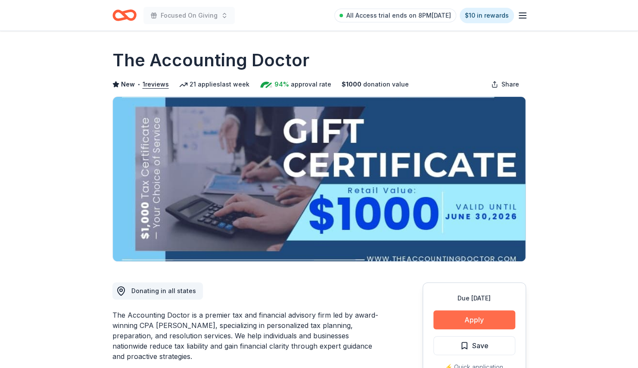
click at [484, 313] on button "Apply" at bounding box center [474, 320] width 82 height 19
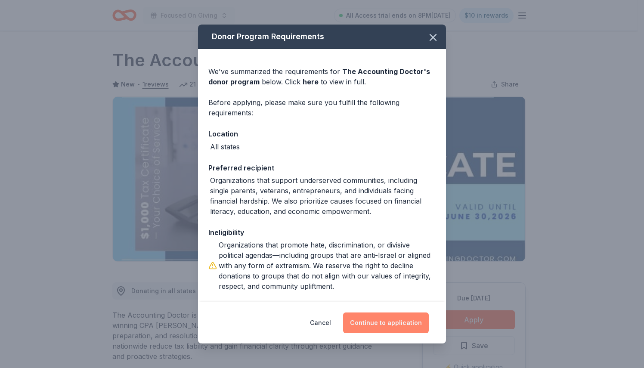
click at [411, 332] on button "Continue to application" at bounding box center [386, 323] width 86 height 21
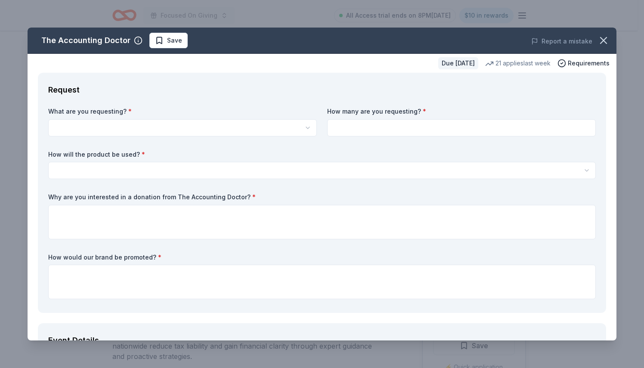
click at [305, 128] on html "Focused On Giving All Access trial ends on 8PM, 8/30 $10 in rewards Due in 106 …" at bounding box center [322, 184] width 644 height 368
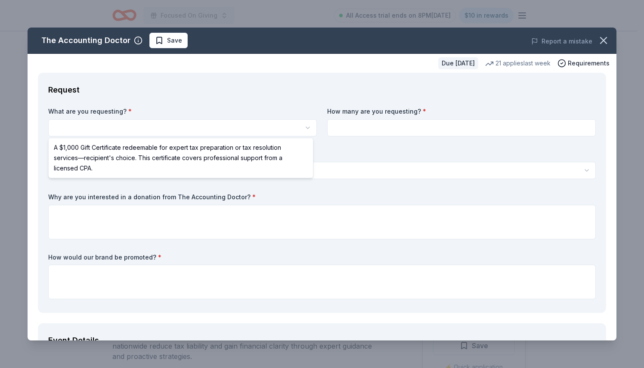
select select "A $1,000 Gift Certificate redeemable for expert tax preparation or tax resoluti…"
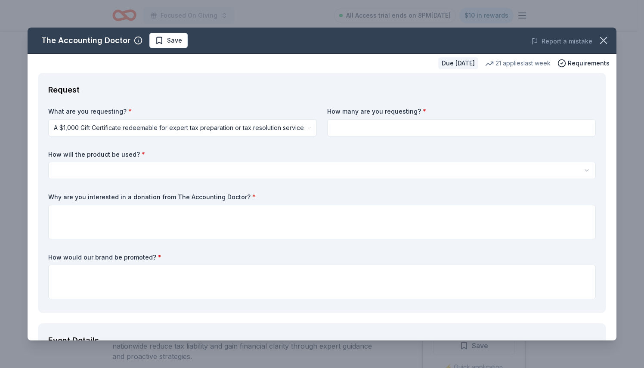
click at [384, 126] on input at bounding box center [461, 127] width 269 height 17
type input "2"
click at [303, 168] on html "Focused On Giving All Access trial ends on 8PM, 8/30 $10 in rewards Due in 106 …" at bounding box center [322, 184] width 644 height 368
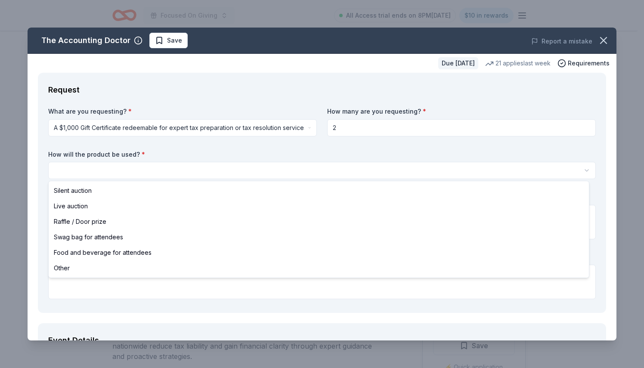
select select "other"
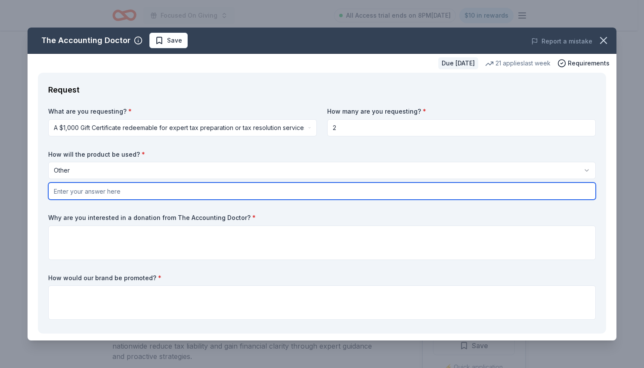
click at [222, 194] on input "text" at bounding box center [322, 191] width 548 height 17
type input "Fundraiser"
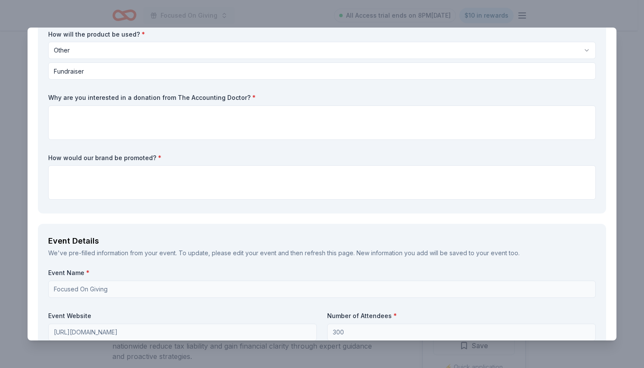
scroll to position [124, 0]
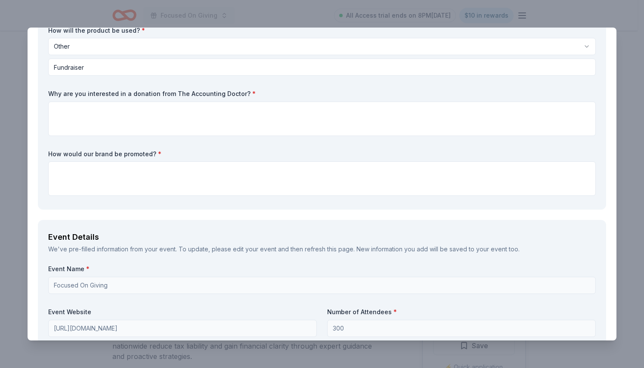
drag, startPoint x: 46, startPoint y: 92, endPoint x: 250, endPoint y: 94, distance: 204.6
click at [250, 94] on div "Request What are you requesting? * A $1,000 Gift Certificate redeemable for exp…" at bounding box center [322, 79] width 569 height 261
drag, startPoint x: 50, startPoint y: 91, endPoint x: 128, endPoint y: 99, distance: 78.0
click at [128, 99] on div "Why are you interested in a donation from The Accounting Doctor? *" at bounding box center [322, 113] width 548 height 47
drag, startPoint x: 150, startPoint y: 246, endPoint x: 83, endPoint y: 192, distance: 86.1
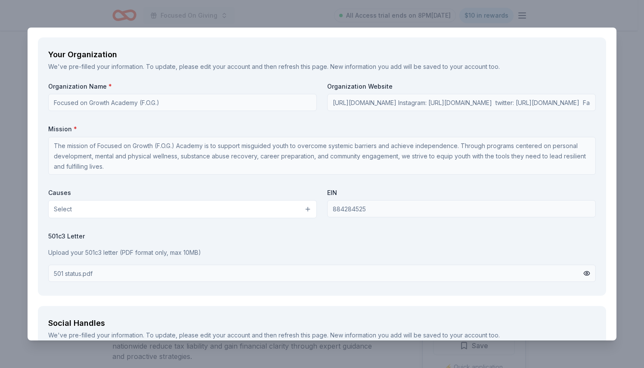
scroll to position [750, 0]
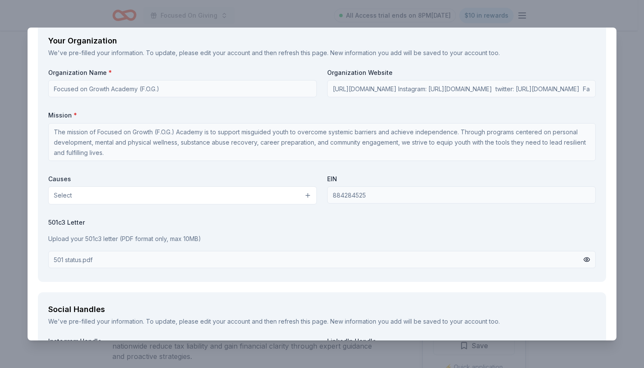
click at [305, 193] on button "Select" at bounding box center [182, 196] width 269 height 18
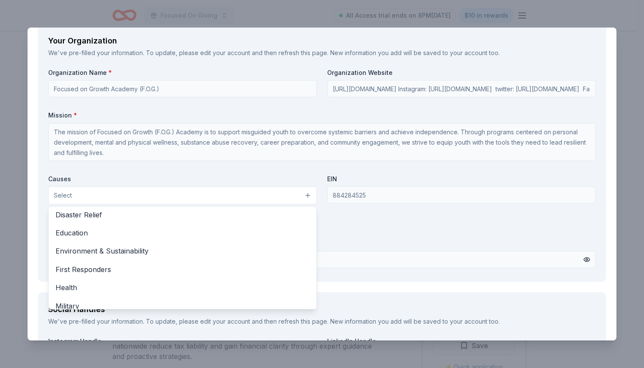
scroll to position [120, 0]
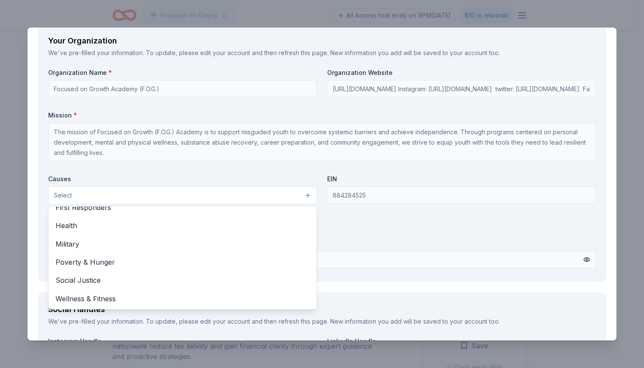
click at [257, 308] on div "Animals Art & Culture Children Disaster Relief Education Environment & Sustaina…" at bounding box center [182, 257] width 269 height 103
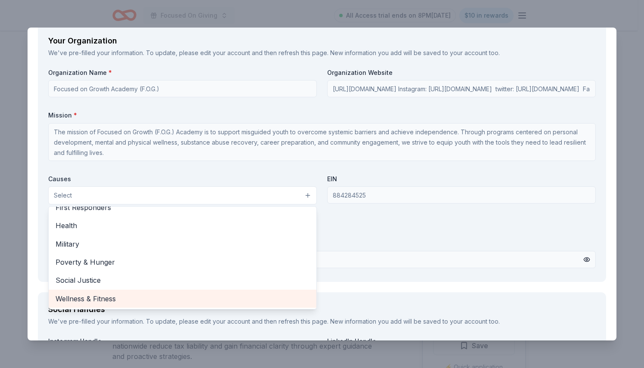
click at [256, 296] on span "Wellness & Fitness" at bounding box center [183, 298] width 254 height 11
click at [256, 296] on span "Social Justice" at bounding box center [183, 299] width 254 height 11
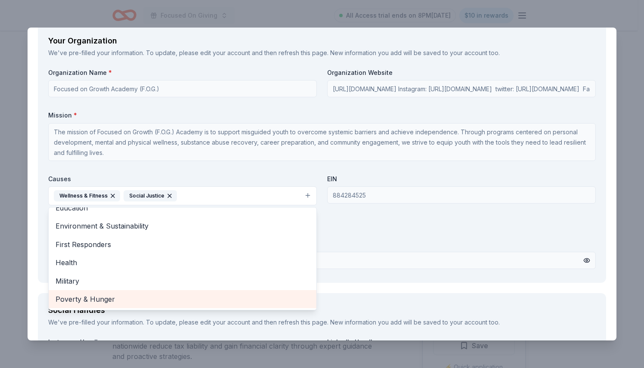
scroll to position [83, 0]
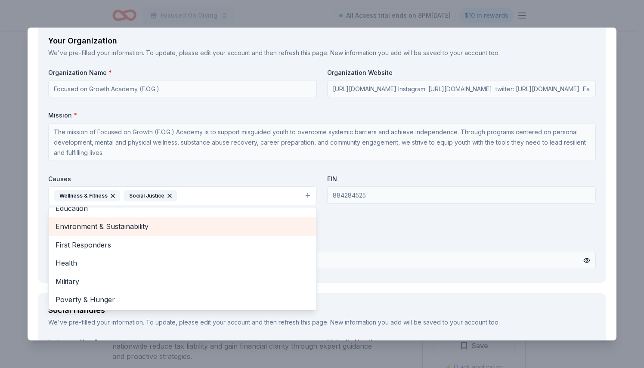
click at [278, 228] on span "Environment & Sustainability" at bounding box center [183, 226] width 254 height 11
click at [273, 226] on span "Education" at bounding box center [183, 226] width 254 height 11
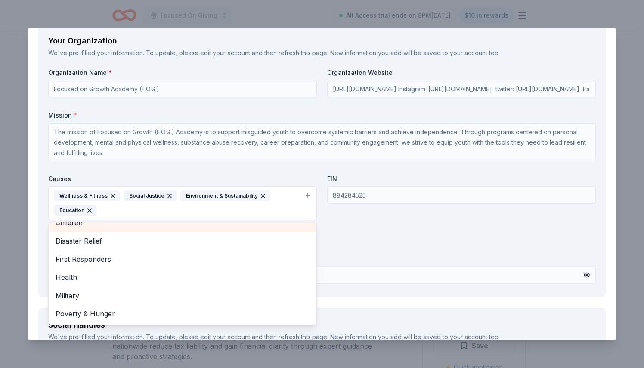
scroll to position [47, 0]
click at [443, 245] on div "Organization Name * Focused on Growth Academy (F.O.G.) Organization Website htt…" at bounding box center [322, 177] width 548 height 219
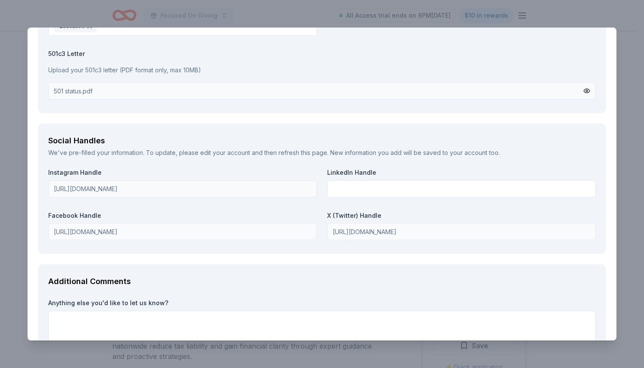
scroll to position [996, 0]
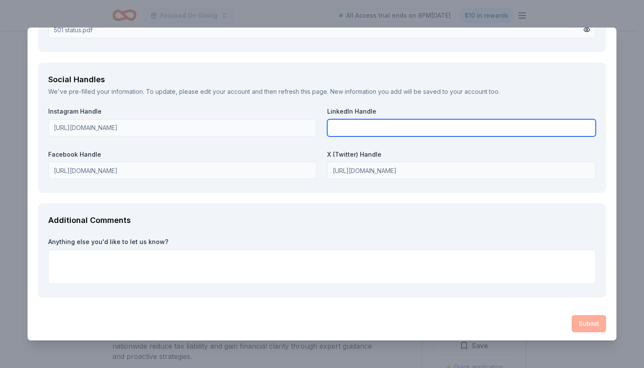
click at [414, 122] on input "text" at bounding box center [461, 127] width 269 height 17
paste input "https://www.linkedin.com/company/focused-on-growth-academy/?viewAsMember=true"
type input "https://www.linkedin.com/company/focused-on-growth-academy/?viewAsMember=true"
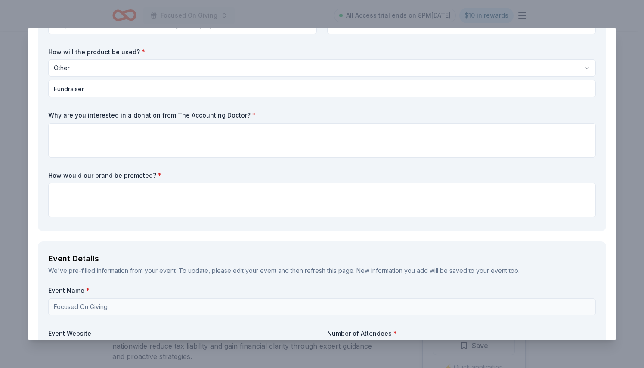
scroll to position [49, 0]
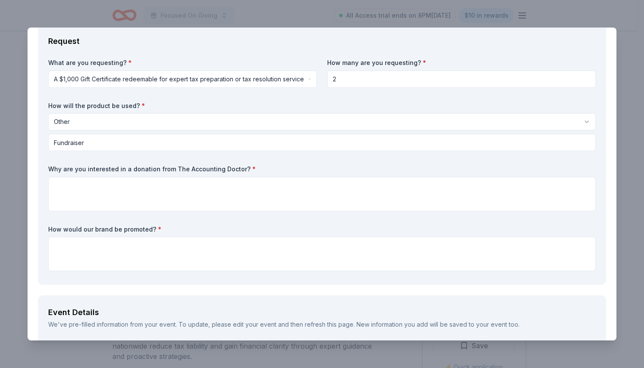
drag, startPoint x: 46, startPoint y: 40, endPoint x: 79, endPoint y: 45, distance: 33.9
click at [79, 45] on div "Request What are you requesting? * A $1,000 Gift Certificate redeemable for exp…" at bounding box center [322, 154] width 569 height 261
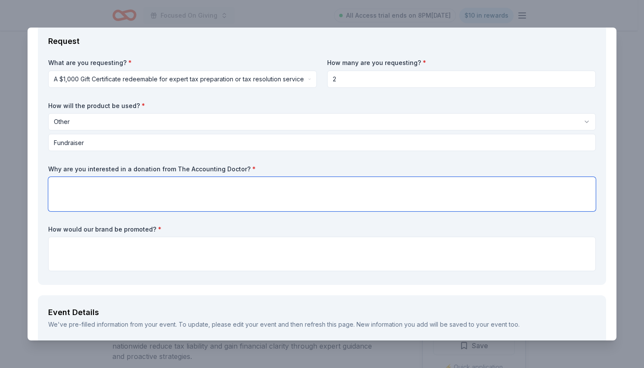
click at [287, 192] on textarea at bounding box center [322, 194] width 548 height 34
paste textarea "Focused on Growth Academy is a nonprofit that serves transitional-age youth. We…"
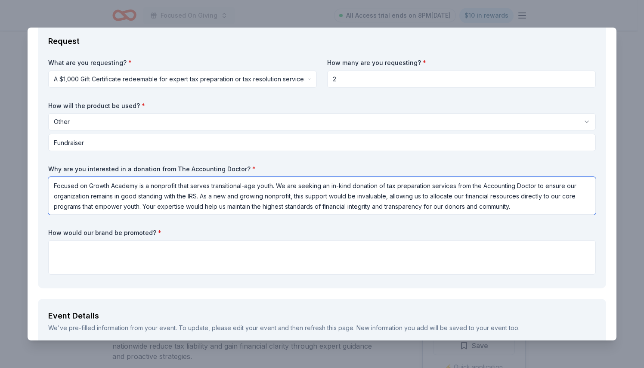
click at [255, 186] on textarea "Focused on Growth Academy is a nonprofit that serves transitional-age youth. We…" at bounding box center [322, 196] width 548 height 38
type textarea "Focused on Growth Academy is a nonprofit that serves misguided youth. We are se…"
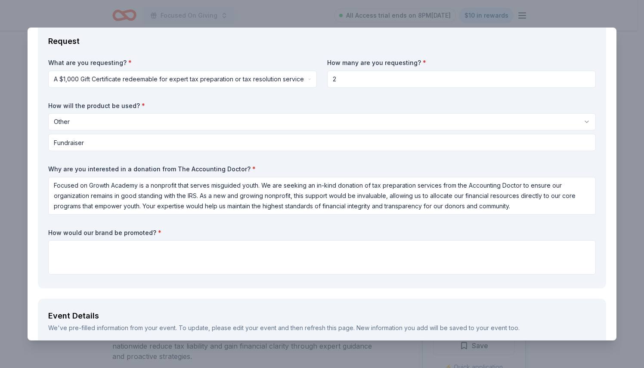
click at [402, 83] on input "2" at bounding box center [461, 79] width 269 height 17
type input "1"
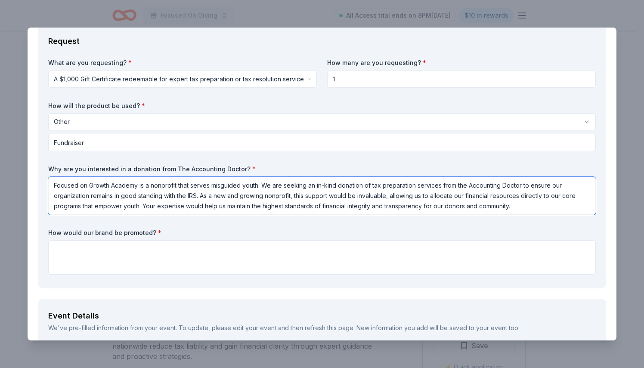
drag, startPoint x: 518, startPoint y: 210, endPoint x: 51, endPoint y: 188, distance: 467.9
click at [51, 188] on textarea "Focused on Growth Academy is a nonprofit that serves misguided youth. We are se…" at bounding box center [322, 196] width 548 height 38
paste textarea "empowers transitional-age youth. We are seeking an in-kind donation of tax prep…"
click at [267, 184] on textarea "Focused on Growth Academy is a nonprofit that empowers transitional-age youth. …" at bounding box center [322, 196] width 548 height 38
type textarea "Focused on Growth Academy is a nonprofit that mentors misguided youth. We are s…"
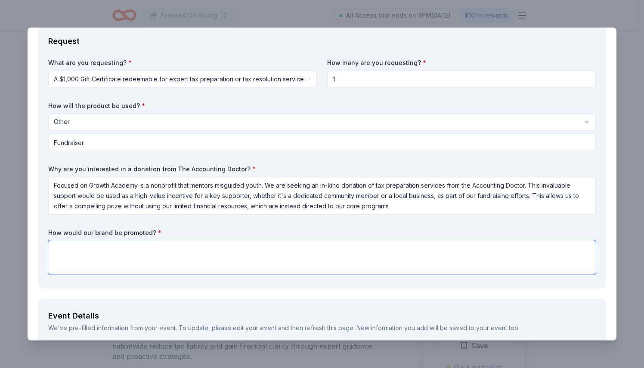
click at [291, 249] on textarea at bounding box center [322, 257] width 548 height 34
paste textarea "We are eager to promote the Accounting Doctor as a valued partner. Our collabor…"
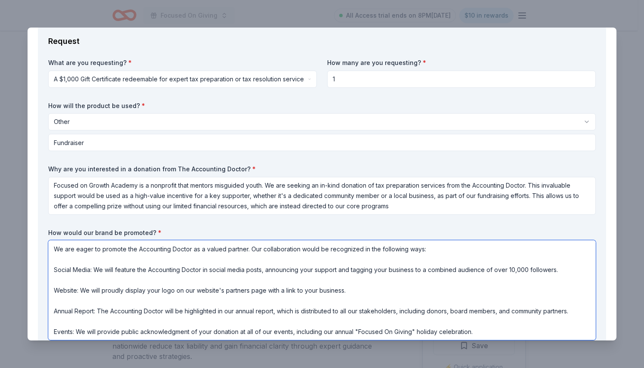
type textarea "We are eager to promote the Accounting Doctor as a valued partner. Our collabor…"
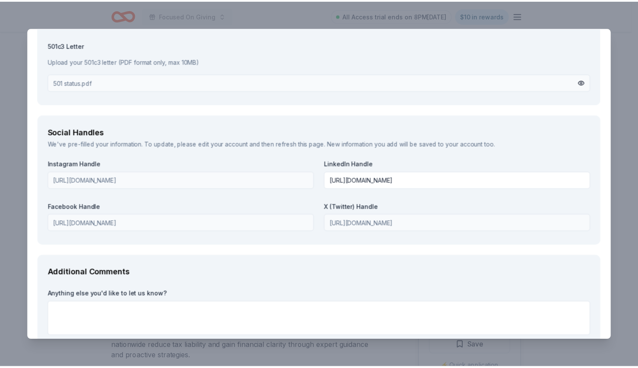
scroll to position [1065, 0]
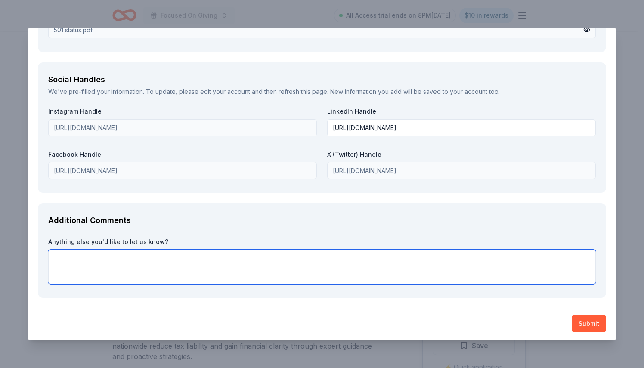
click at [193, 265] on textarea at bounding box center [322, 267] width 548 height 34
type textarea "Please check out out Senior Fund Developer LinkedIn."
click at [229, 260] on textarea "Please check out out Senior Fund Developer LinkedIn." at bounding box center [322, 267] width 548 height 34
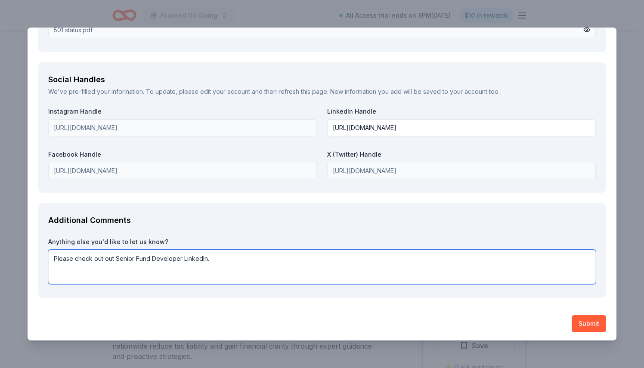
click at [229, 260] on textarea "Please check out out Senior Fund Developer LinkedIn." at bounding box center [322, 267] width 548 height 34
paste textarea "https://www.linkedin.com/in/lashante-boyd-14500b4b/"
type textarea "https://www.linkedin.com/in/lashante-boyd-14500b4b/"
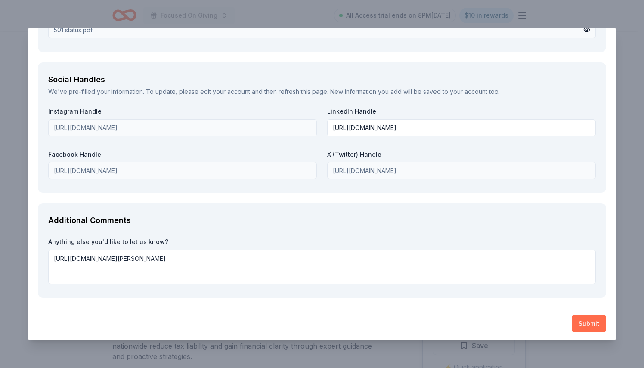
click at [580, 319] on button "Submit" at bounding box center [589, 323] width 34 height 17
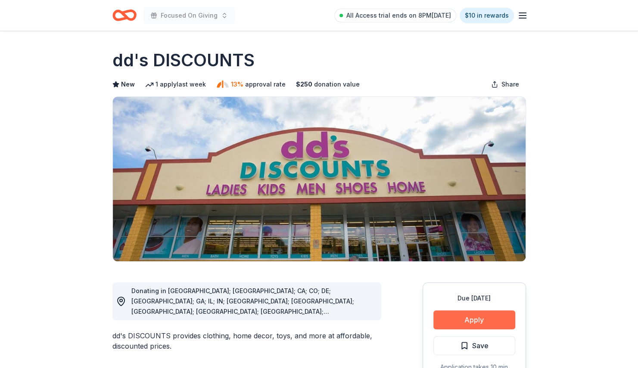
click at [496, 321] on button "Apply" at bounding box center [474, 320] width 82 height 19
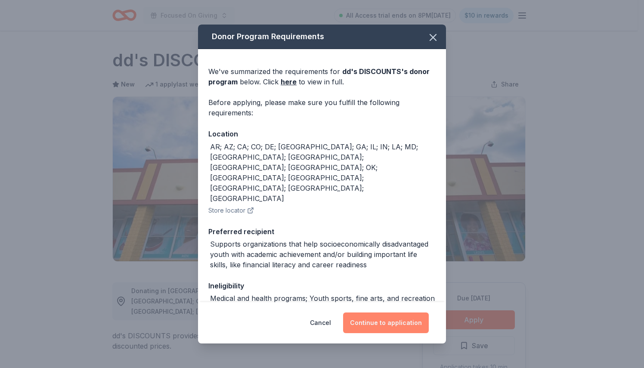
click at [419, 327] on button "Continue to application" at bounding box center [386, 323] width 86 height 21
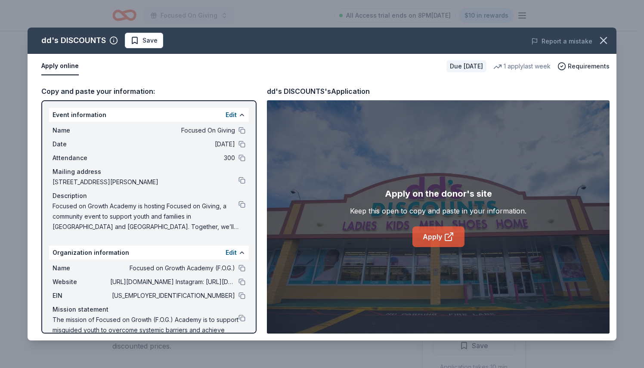
click at [441, 237] on link "Apply" at bounding box center [439, 237] width 52 height 21
click at [239, 315] on button at bounding box center [242, 318] width 7 height 7
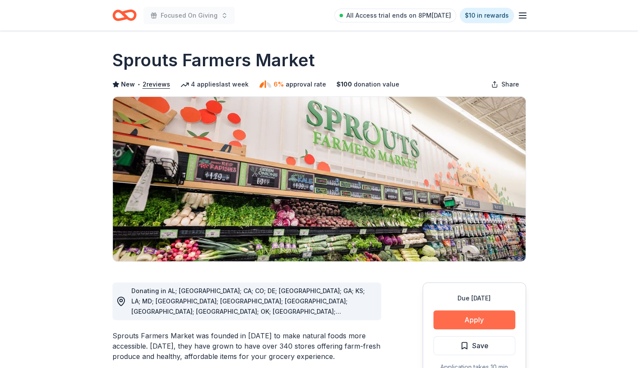
click at [488, 318] on button "Apply" at bounding box center [474, 320] width 82 height 19
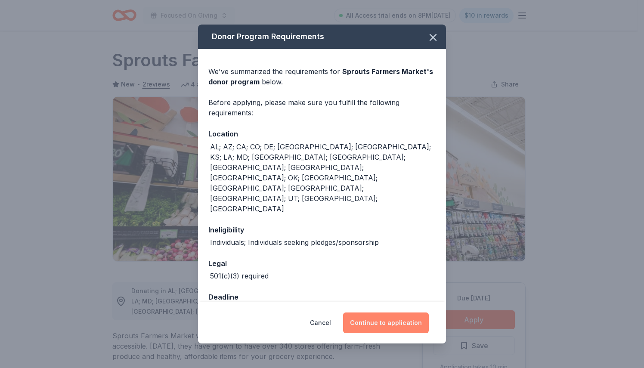
click at [390, 313] on button "Continue to application" at bounding box center [386, 323] width 86 height 21
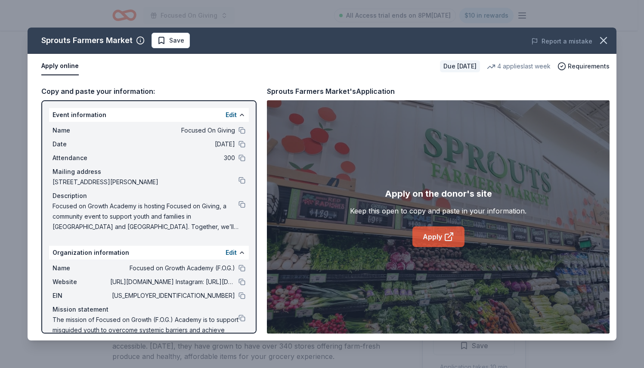
click at [433, 243] on link "Apply" at bounding box center [439, 237] width 52 height 21
click at [239, 320] on button at bounding box center [242, 318] width 7 height 7
